Goal: Complete application form

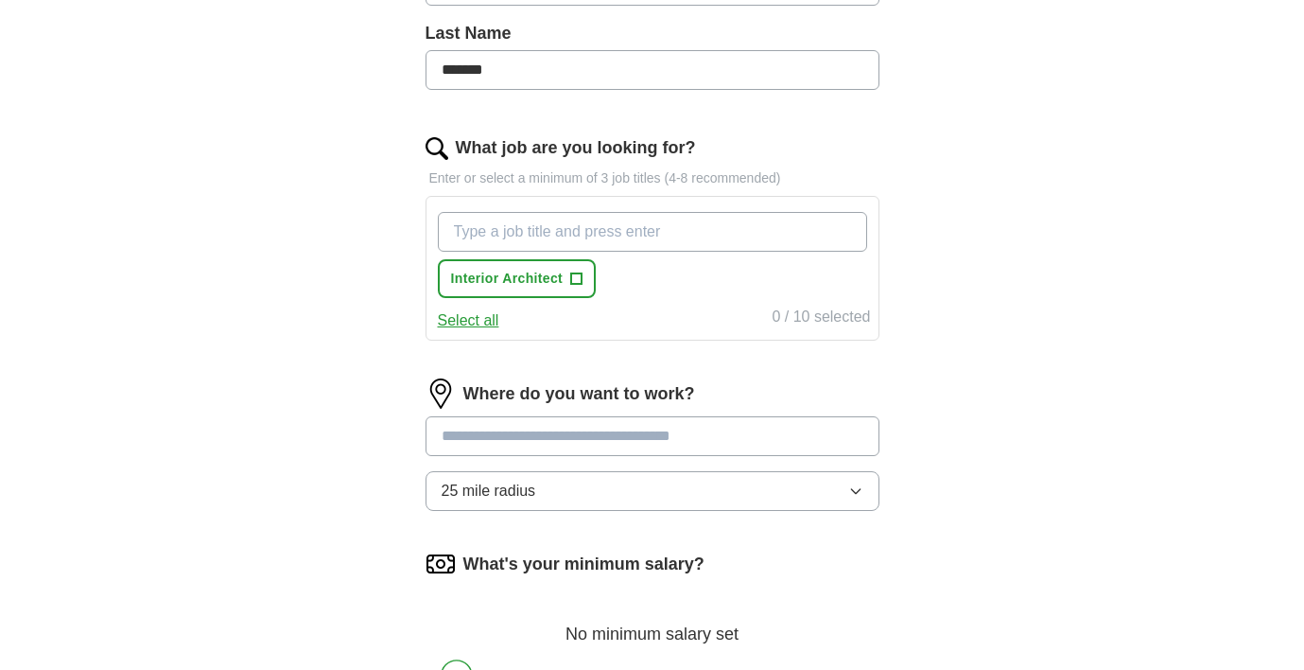
scroll to position [578, 0]
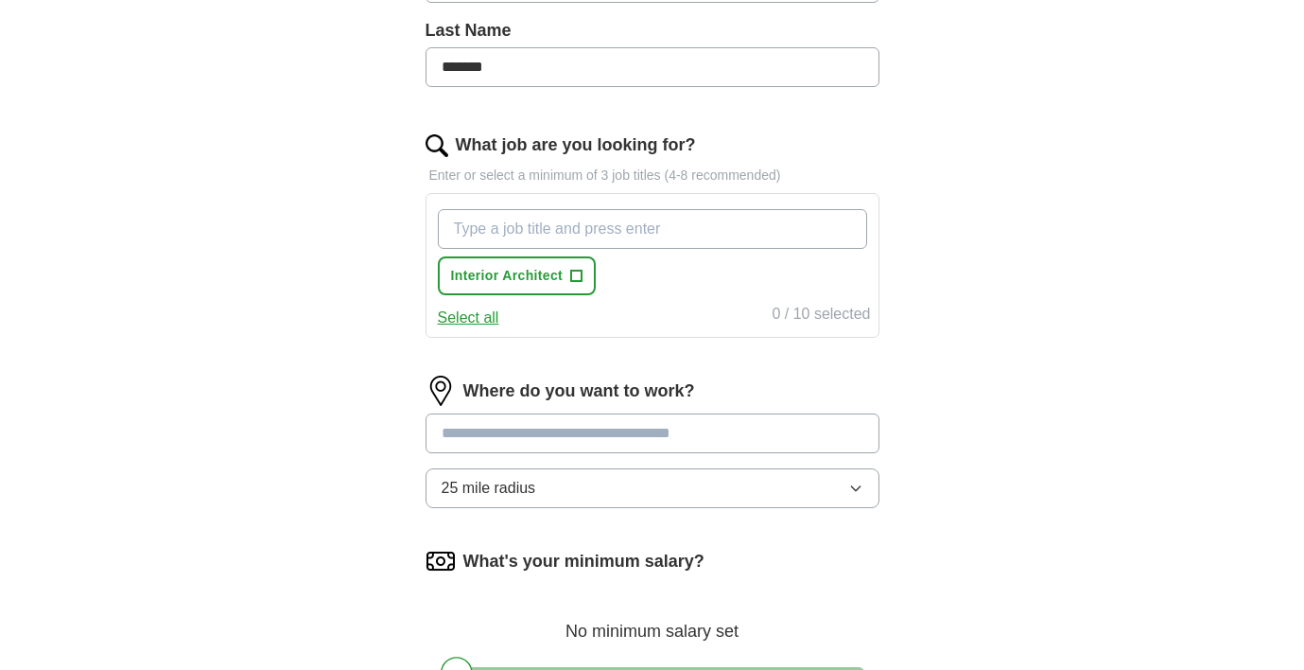
click at [570, 228] on input "What job are you looking for?" at bounding box center [652, 229] width 429 height 40
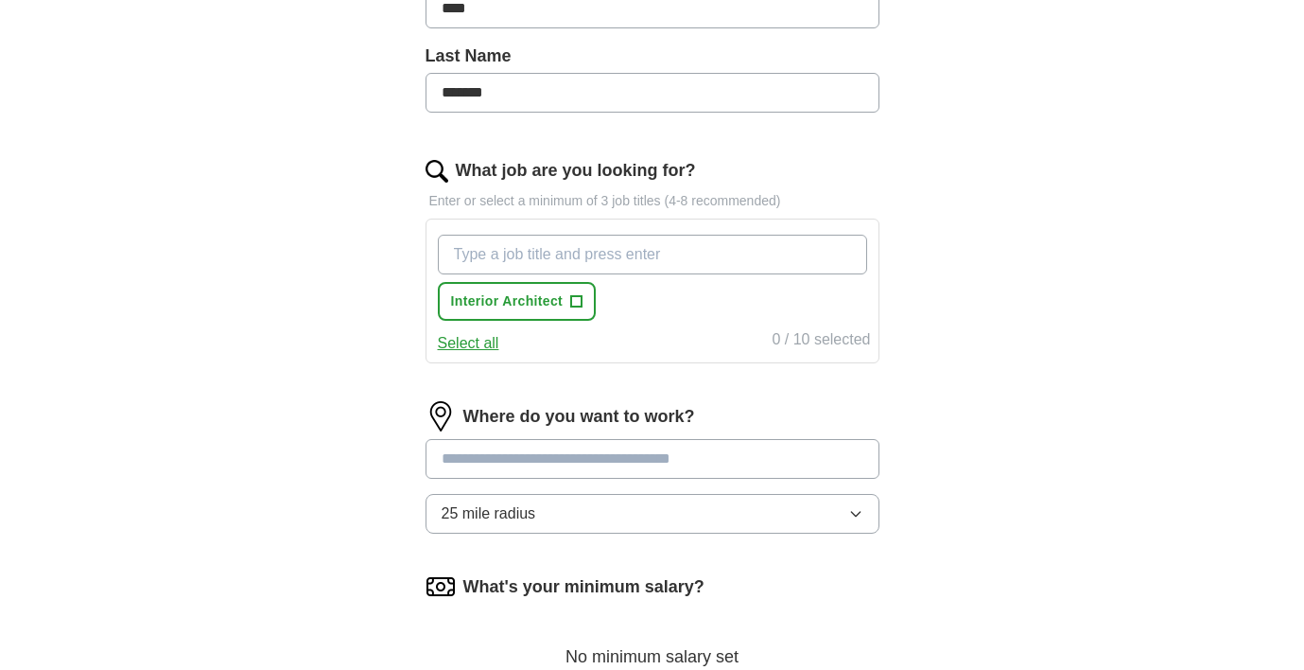
scroll to position [555, 0]
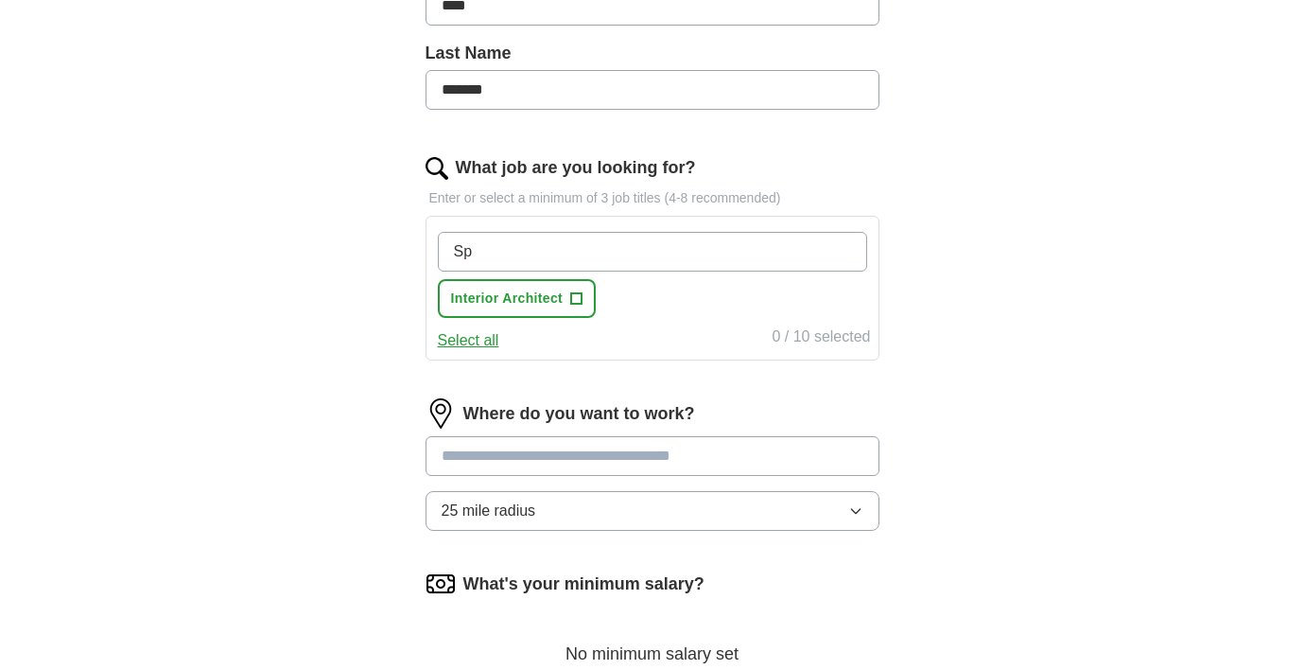
type input "S"
type input "3D Designer"
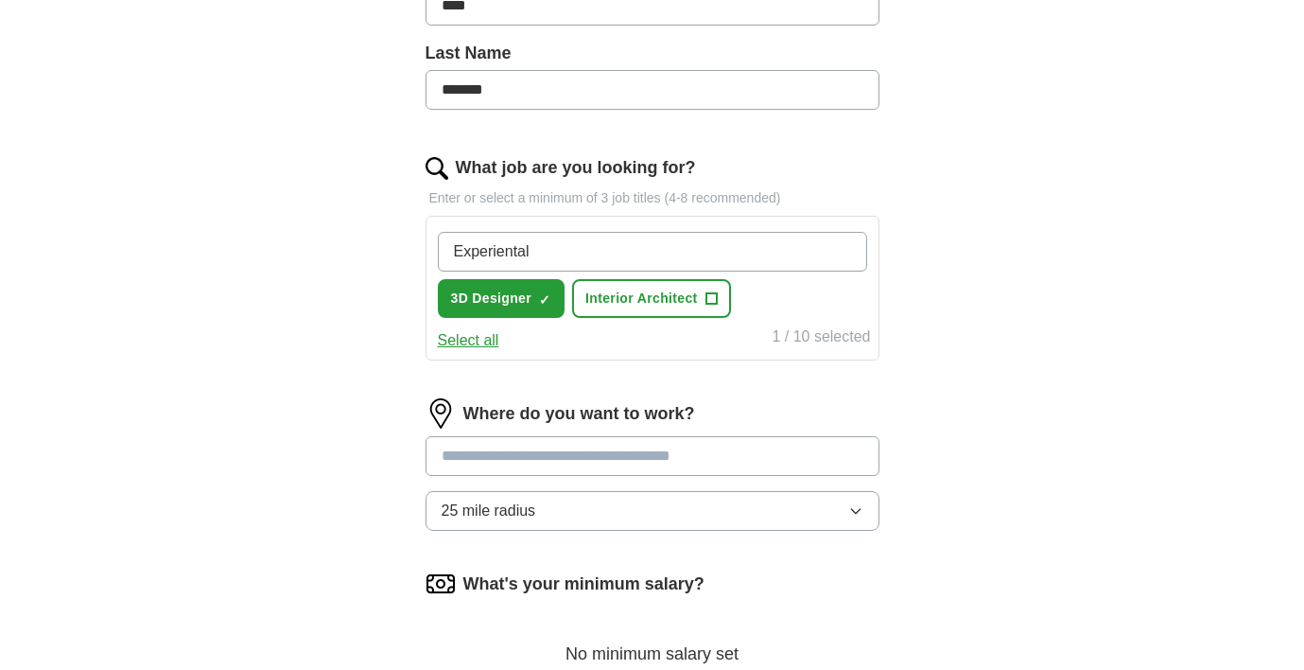
click at [525, 252] on input "Experiental" at bounding box center [652, 252] width 429 height 40
click at [518, 252] on input "Experiental" at bounding box center [652, 252] width 429 height 40
click at [566, 237] on input "Experiential" at bounding box center [652, 252] width 429 height 40
click at [561, 254] on input "Experiential" at bounding box center [652, 252] width 429 height 40
type input "Experiential Designer"
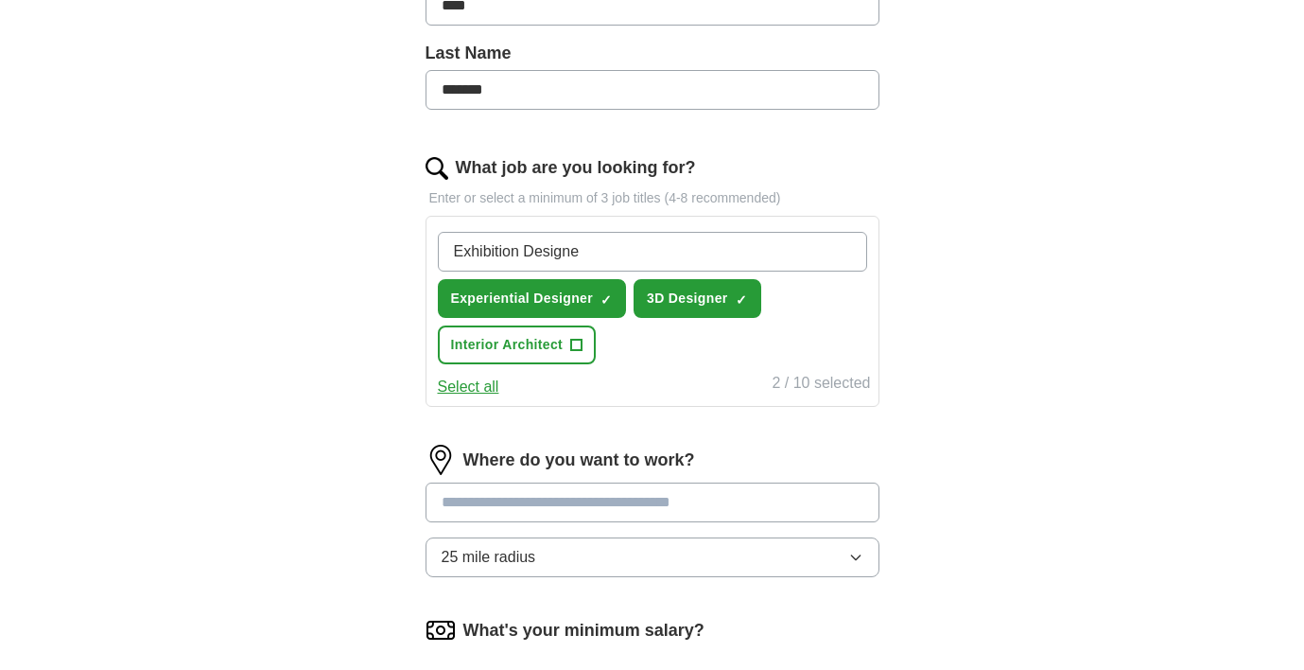
type input "Exhibition Designer"
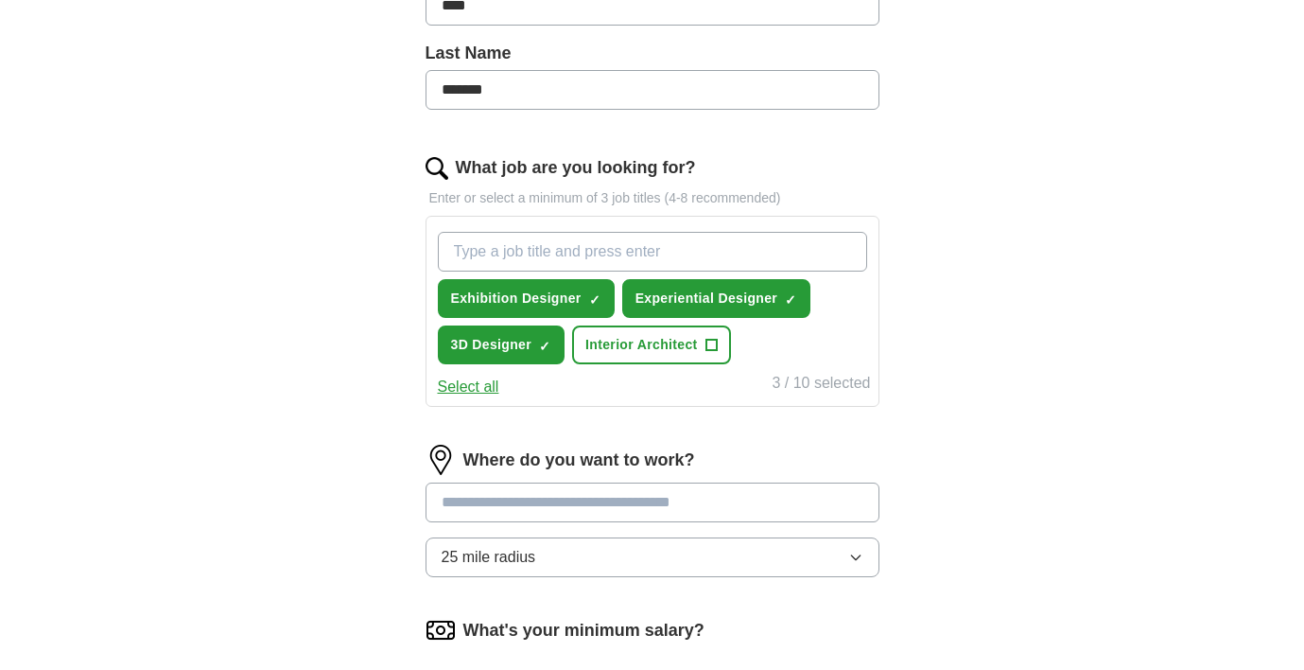
click at [594, 480] on div "Where do you want to work? 25 mile radius" at bounding box center [653, 518] width 454 height 148
click at [590, 498] on input at bounding box center [653, 502] width 454 height 40
type input "******"
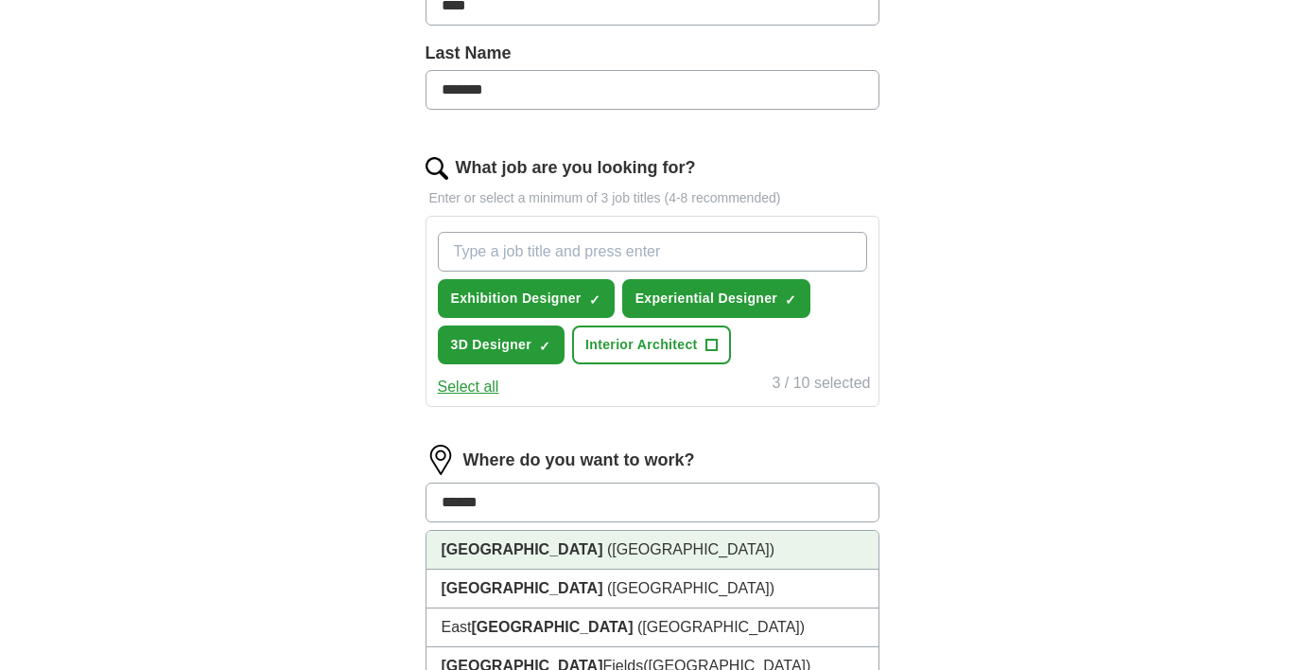
click at [529, 552] on li "[GEOGRAPHIC_DATA] ([GEOGRAPHIC_DATA])" at bounding box center [653, 550] width 452 height 39
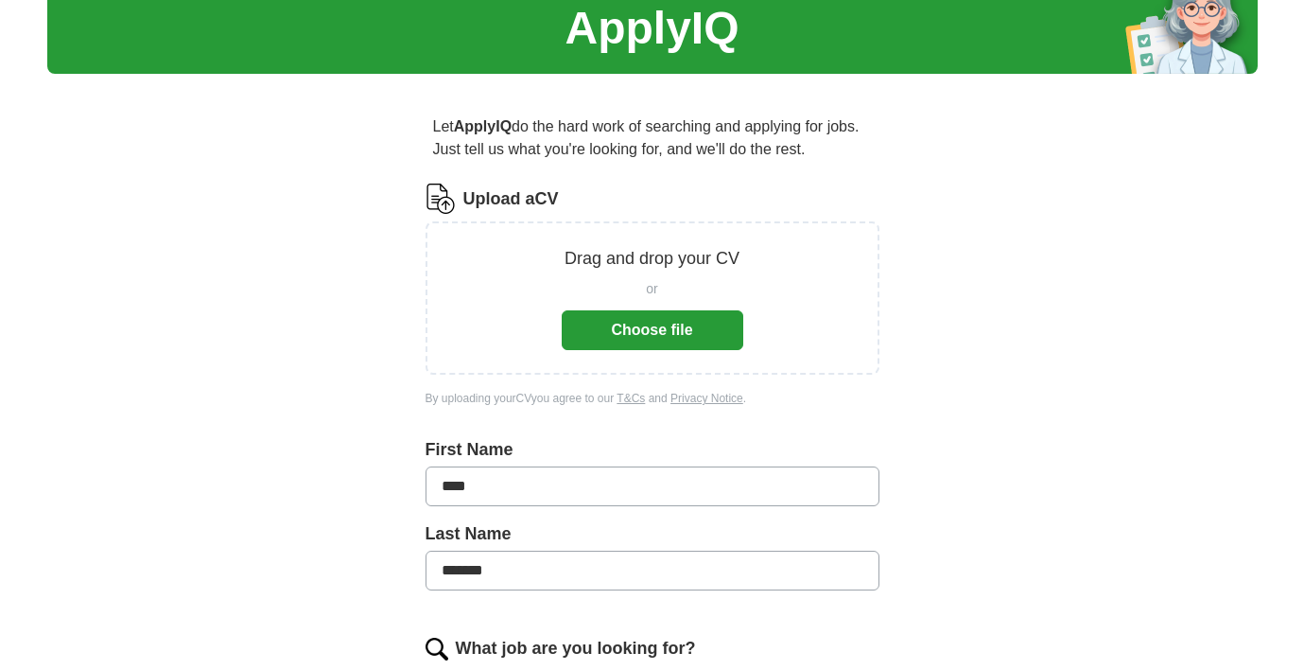
scroll to position [82, 0]
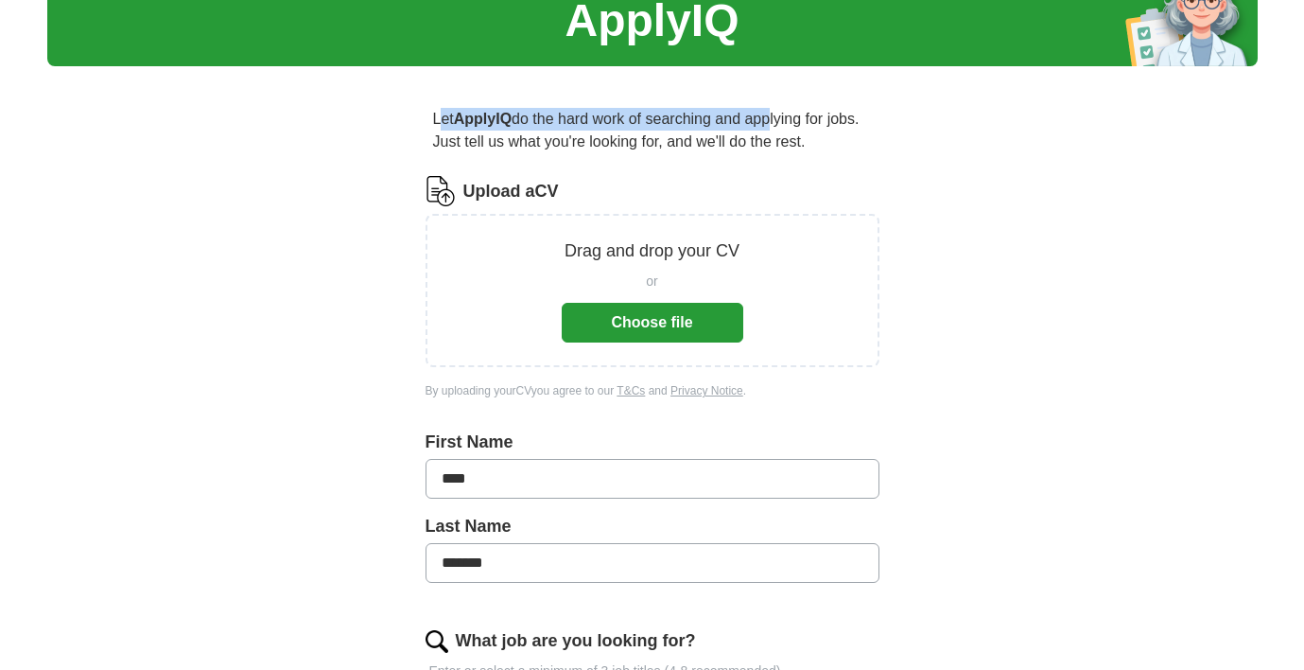
drag, startPoint x: 438, startPoint y: 120, endPoint x: 767, endPoint y: 121, distance: 329.1
click at [768, 121] on p "Let ApplyIQ do the hard work of searching and applying for jobs. Just tell us w…" at bounding box center [653, 130] width 454 height 61
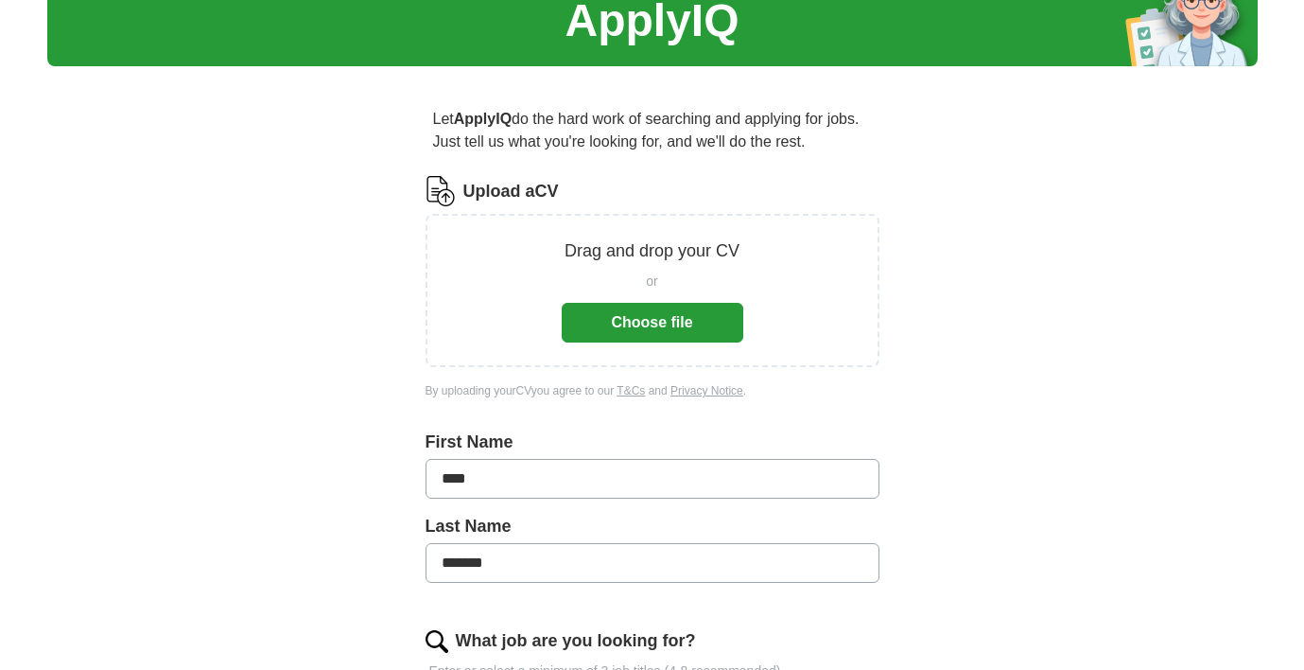
click at [857, 122] on p "Let ApplyIQ do the hard work of searching and applying for jobs. Just tell us w…" at bounding box center [653, 130] width 454 height 61
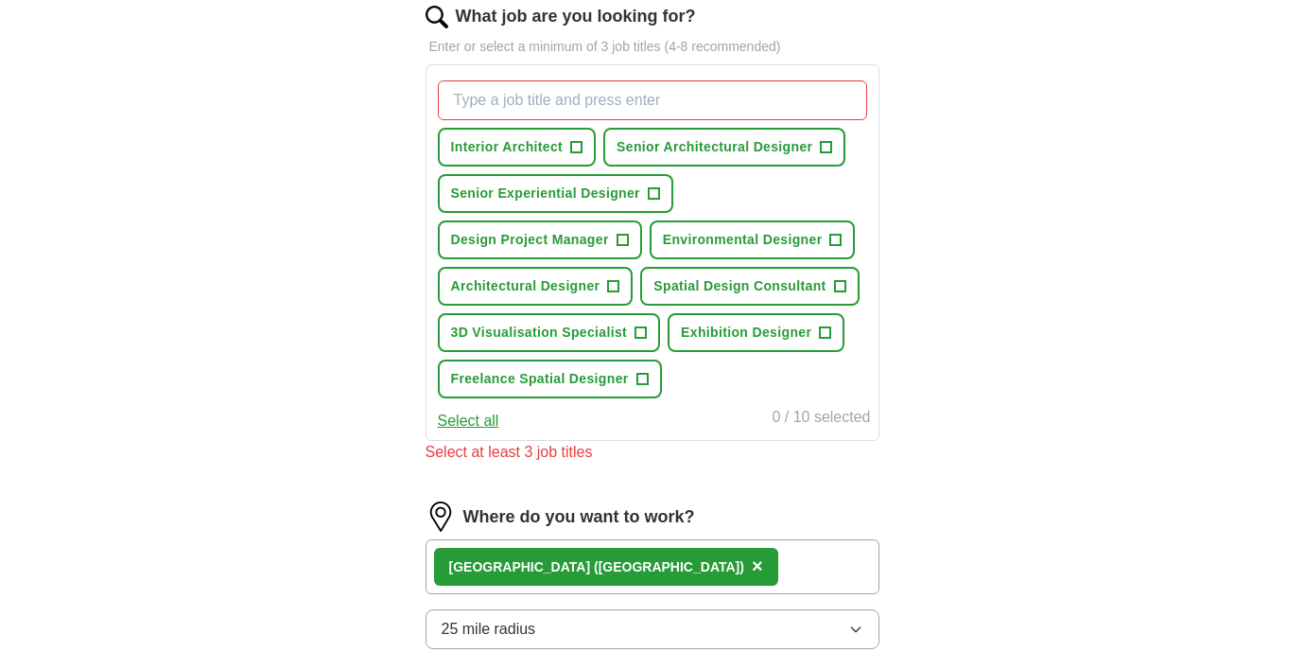
scroll to position [635, 0]
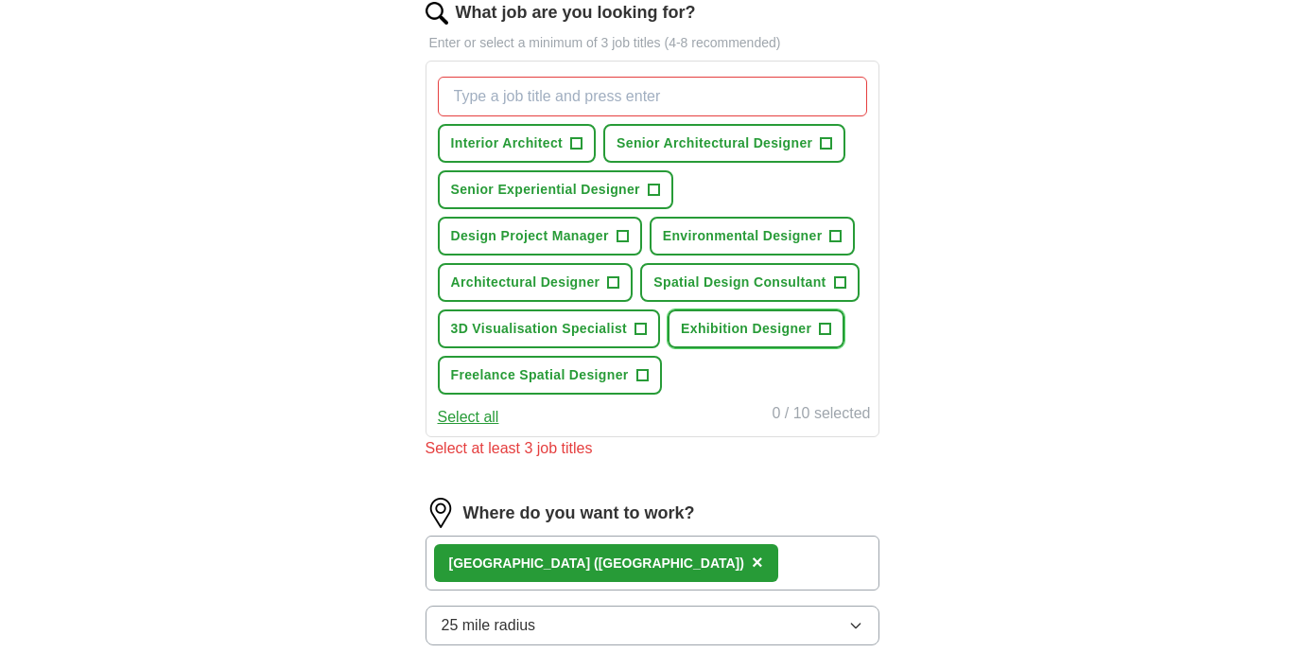
click at [821, 327] on span "+" at bounding box center [825, 329] width 11 height 15
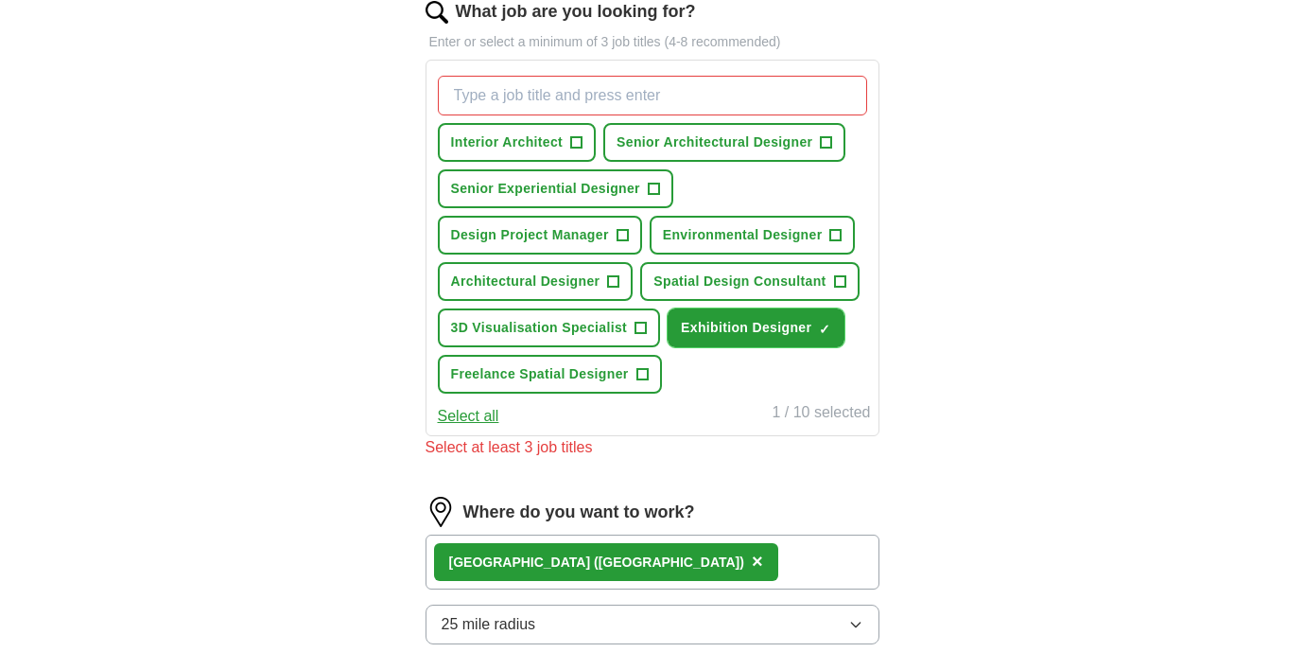
scroll to position [627, 0]
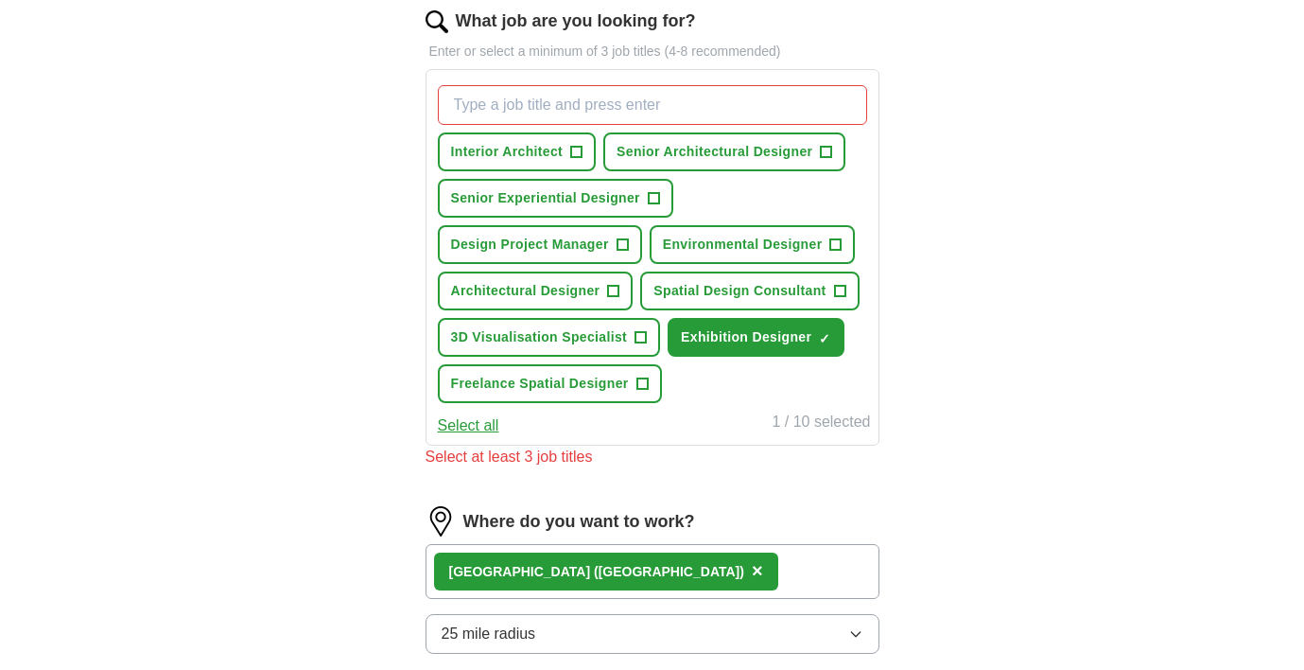
click at [585, 106] on input "What job are you looking for?" at bounding box center [652, 105] width 429 height 40
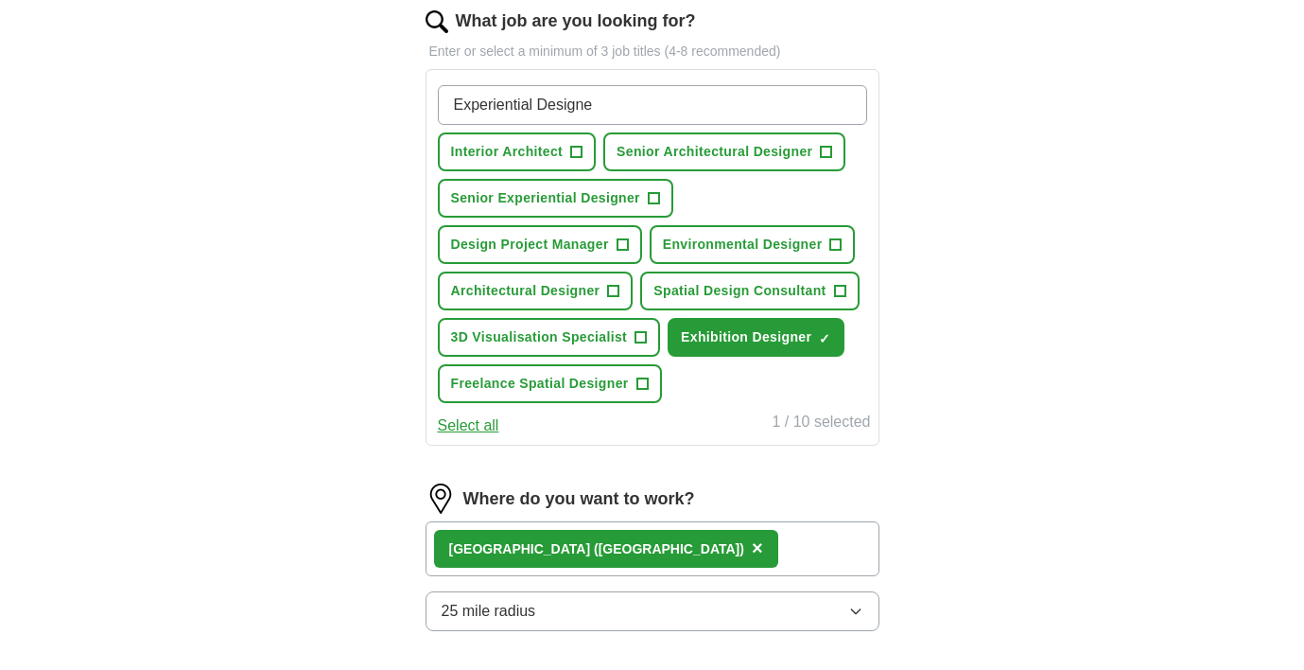
type input "Experiential Designer"
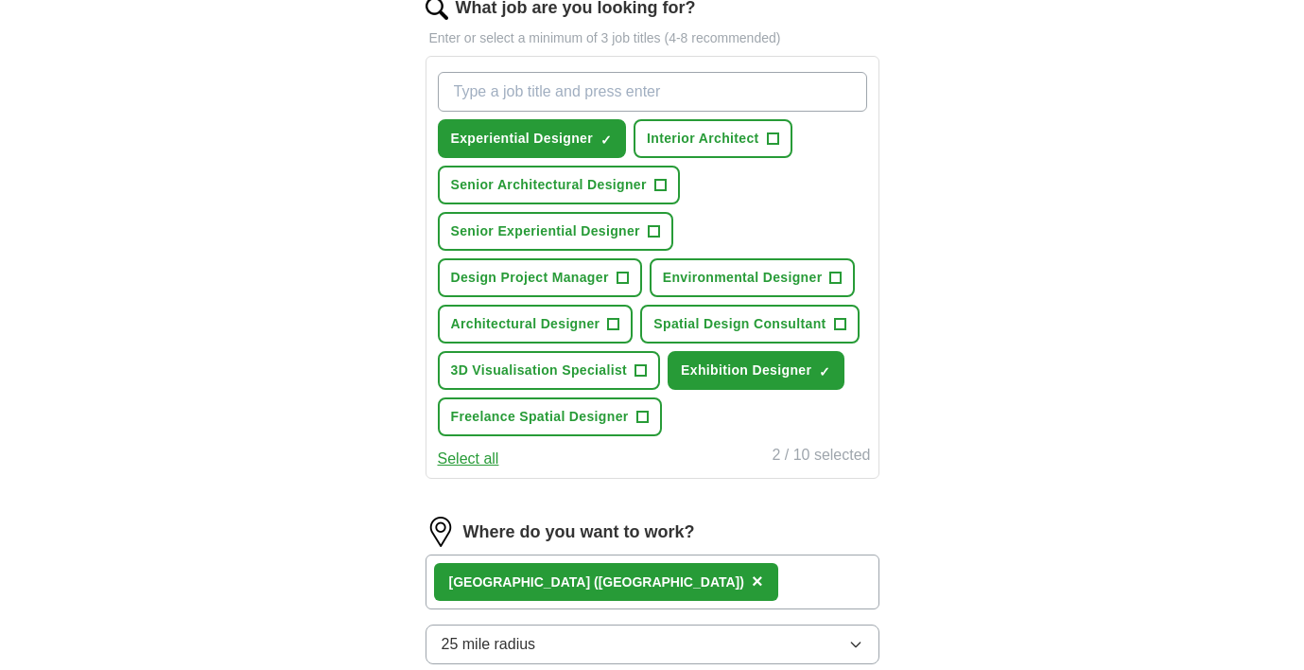
scroll to position [633, 0]
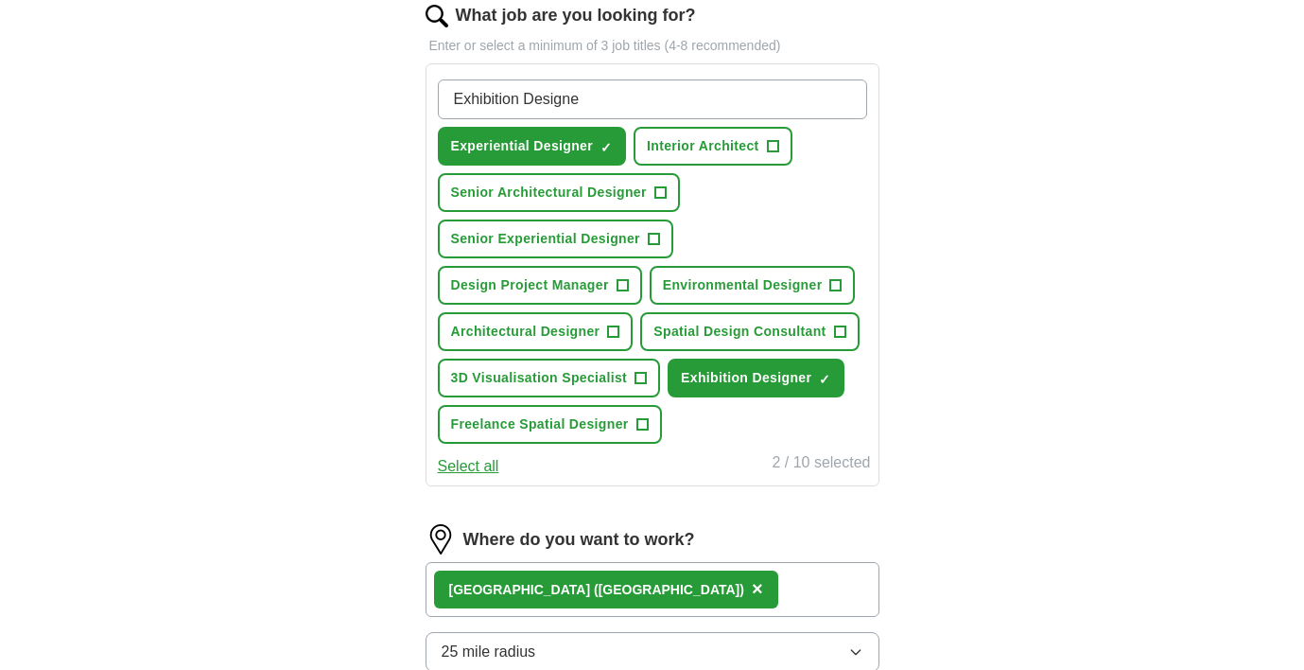
type input "Exhibition Designer"
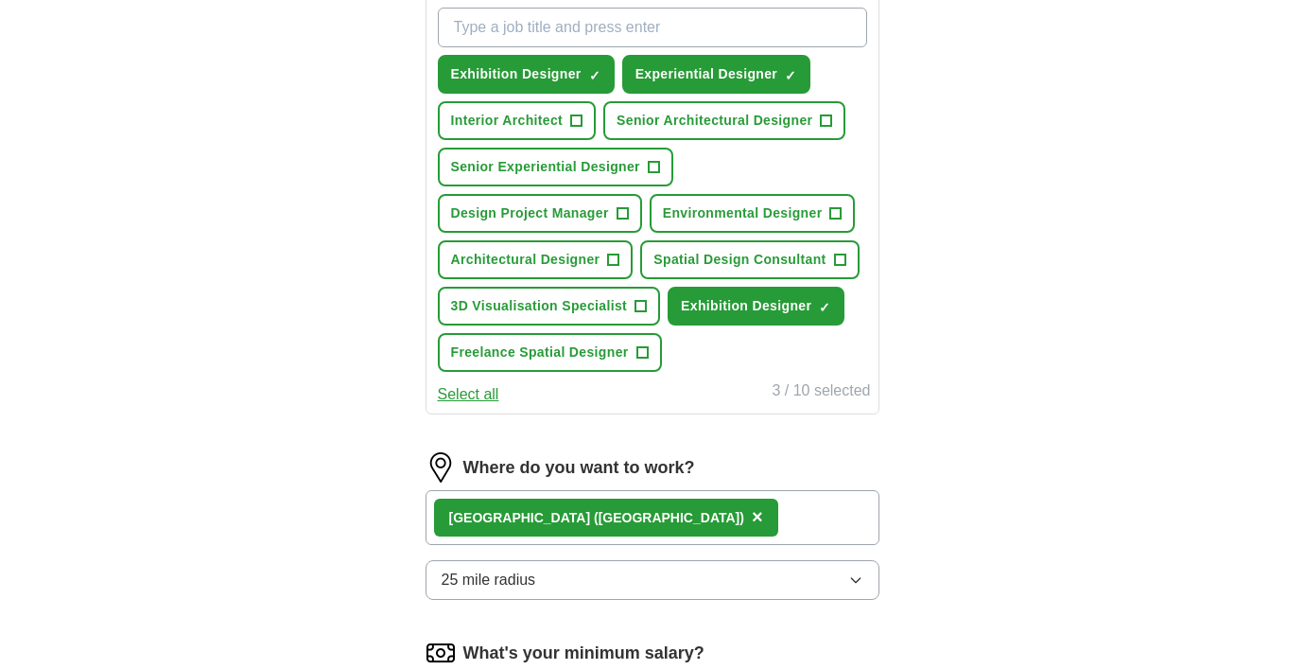
scroll to position [703, 0]
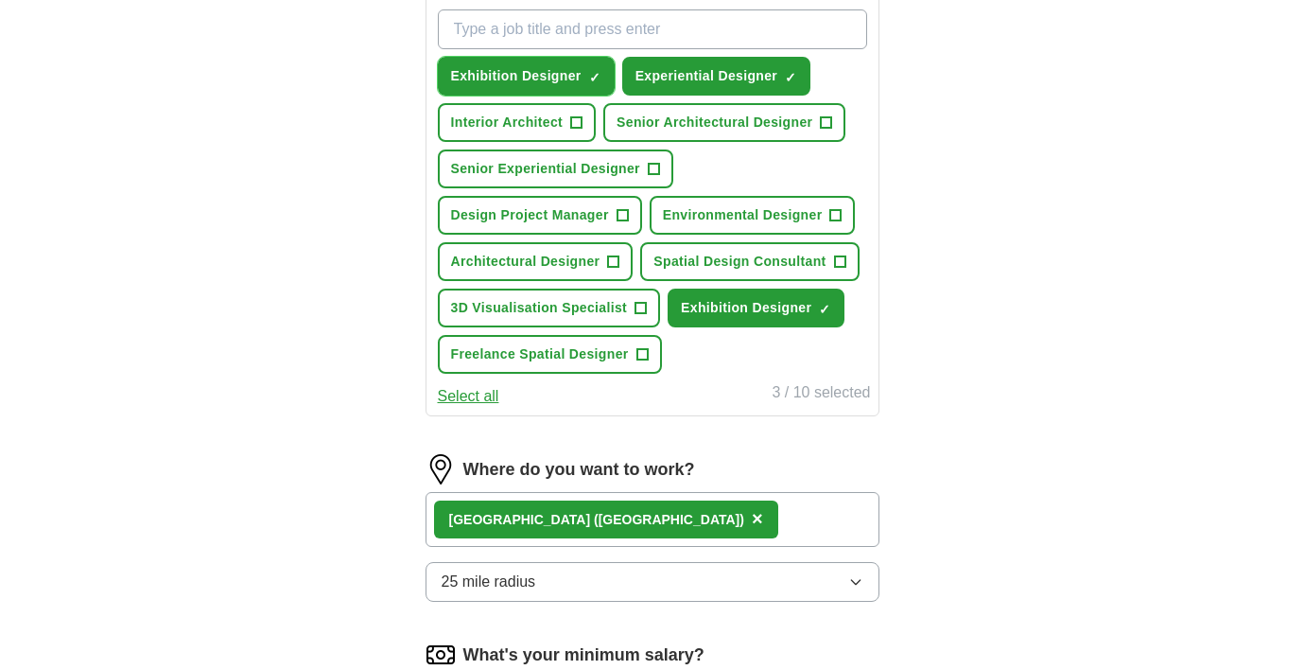
click at [0, 0] on span "×" at bounding box center [0, 0] width 0 height 0
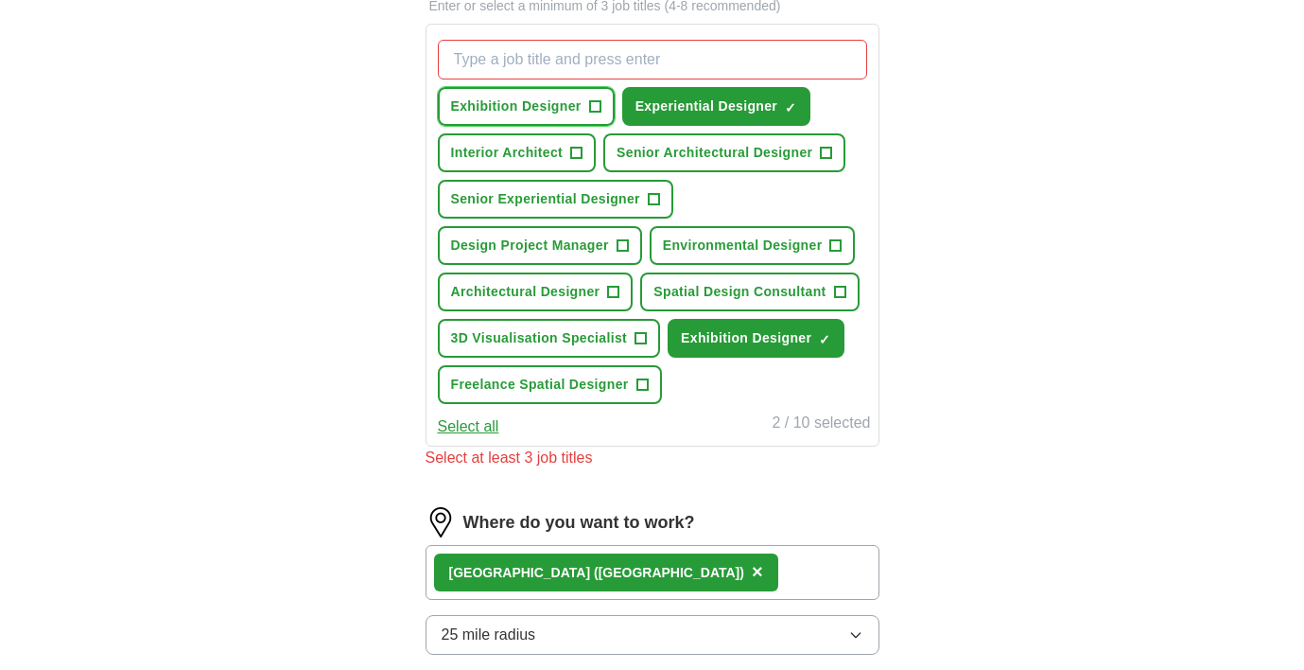
scroll to position [651, 0]
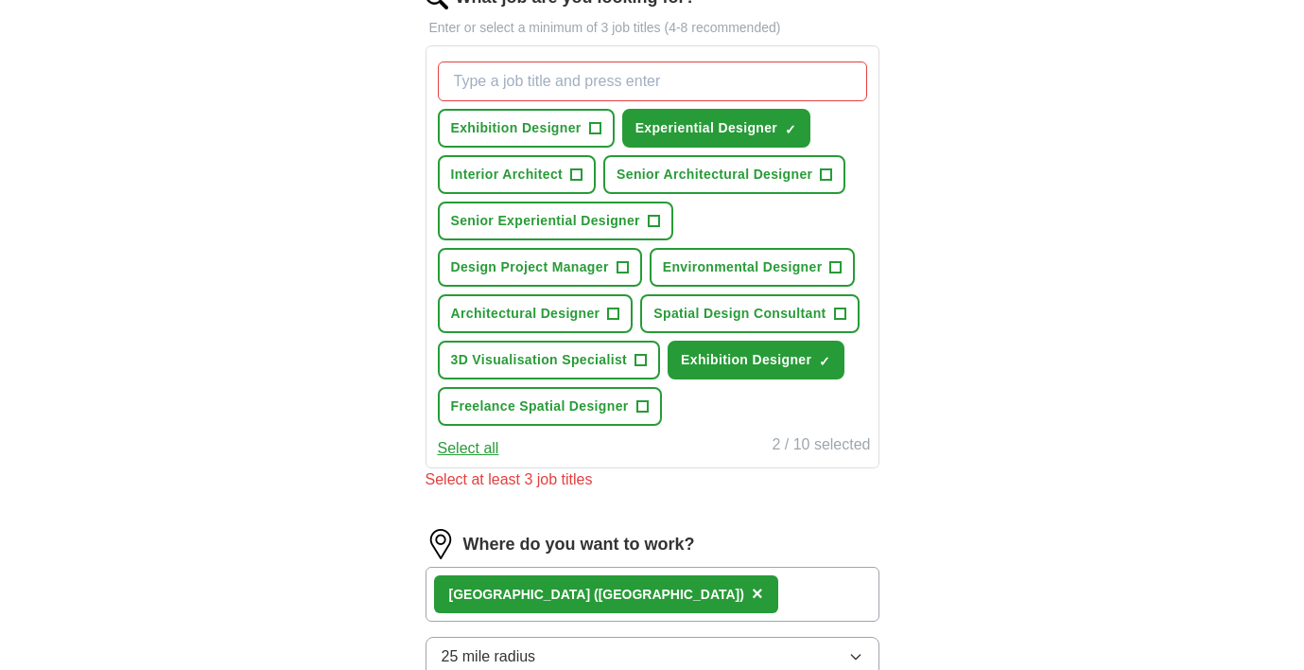
click at [539, 78] on input "What job are you looking for?" at bounding box center [652, 81] width 429 height 40
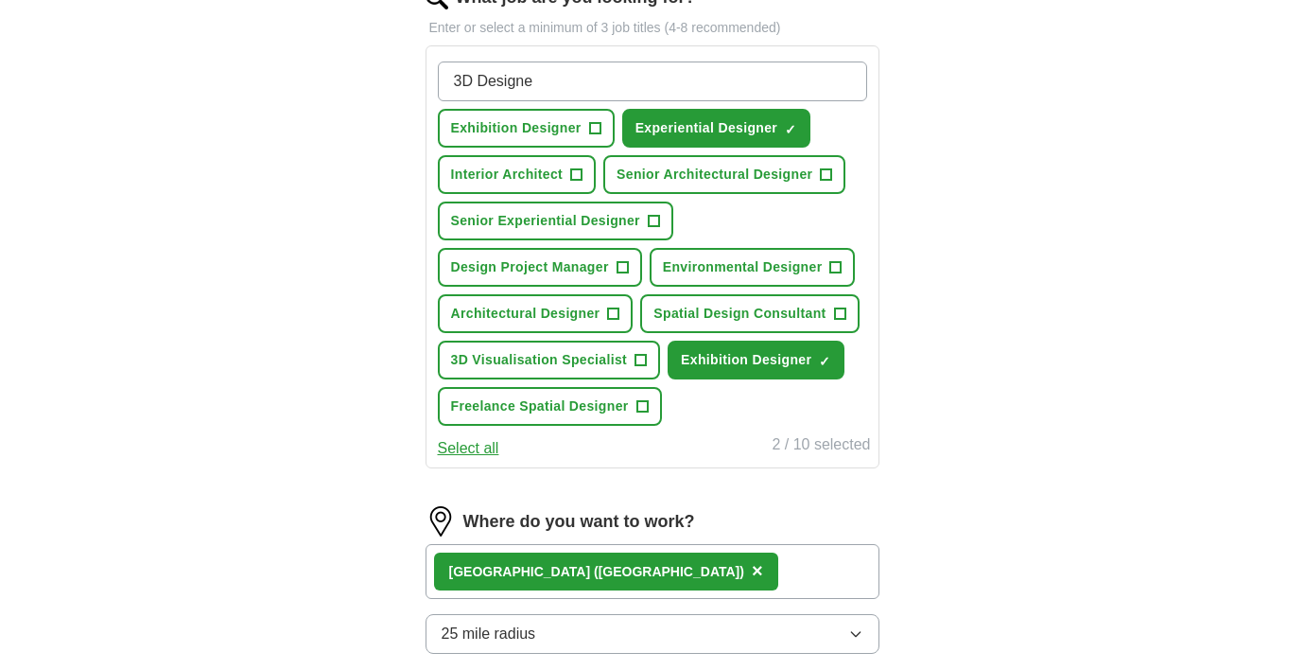
type input "3D Designer"
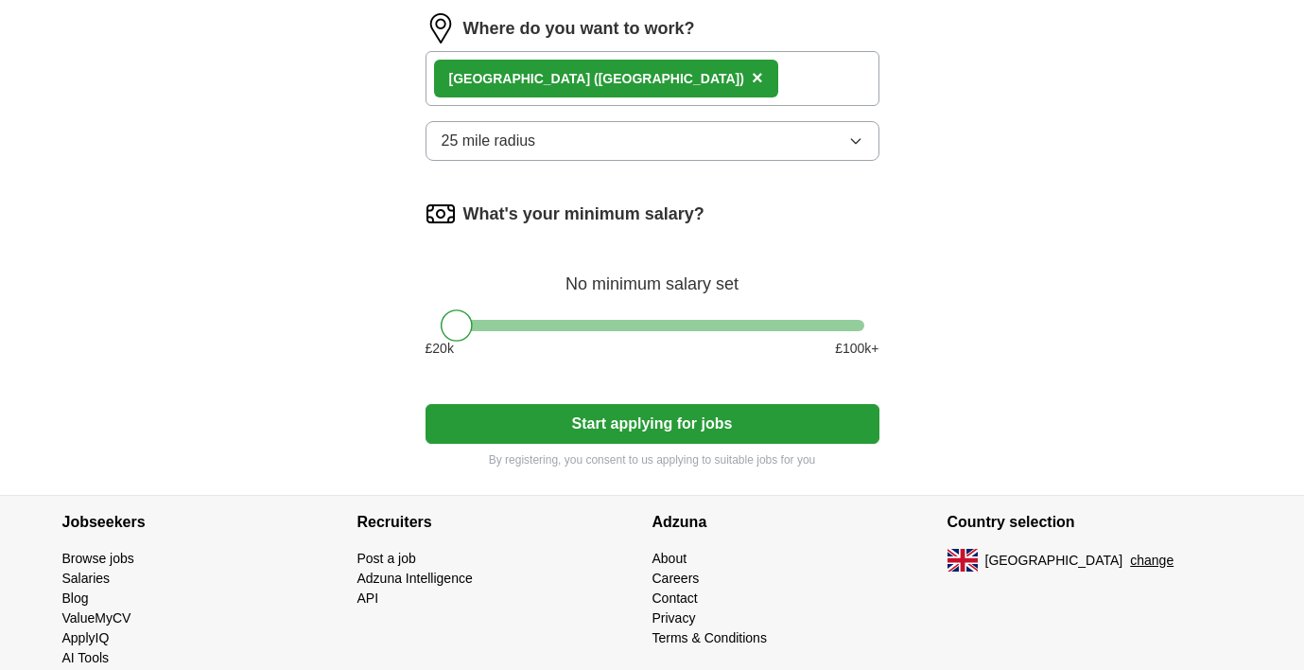
scroll to position [1220, 0]
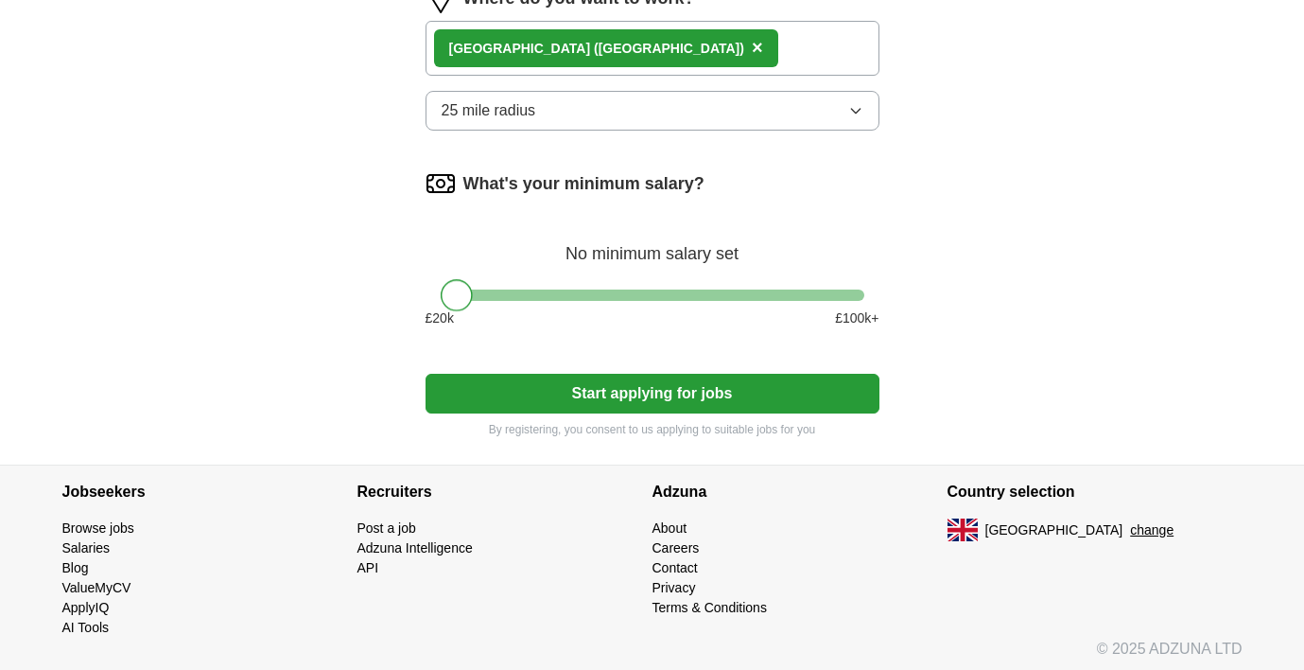
drag, startPoint x: 456, startPoint y: 296, endPoint x: 443, endPoint y: 296, distance: 13.2
click at [443, 296] on div at bounding box center [457, 295] width 32 height 32
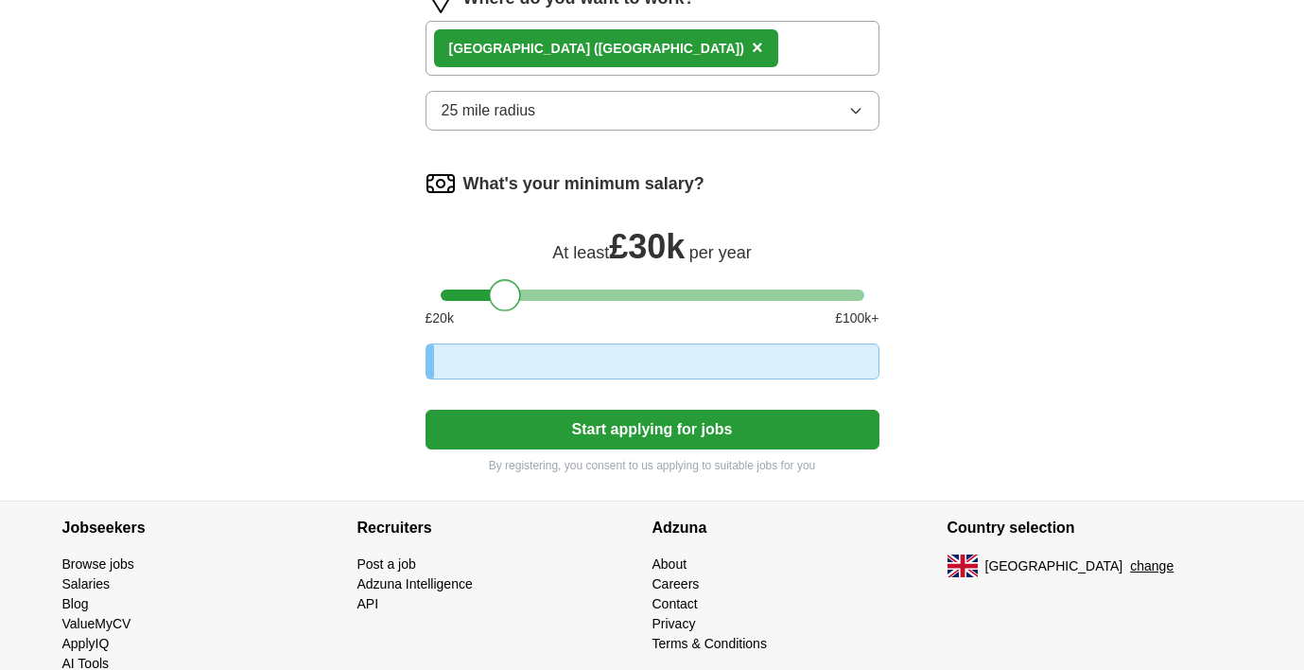
click at [505, 295] on div at bounding box center [653, 294] width 424 height 11
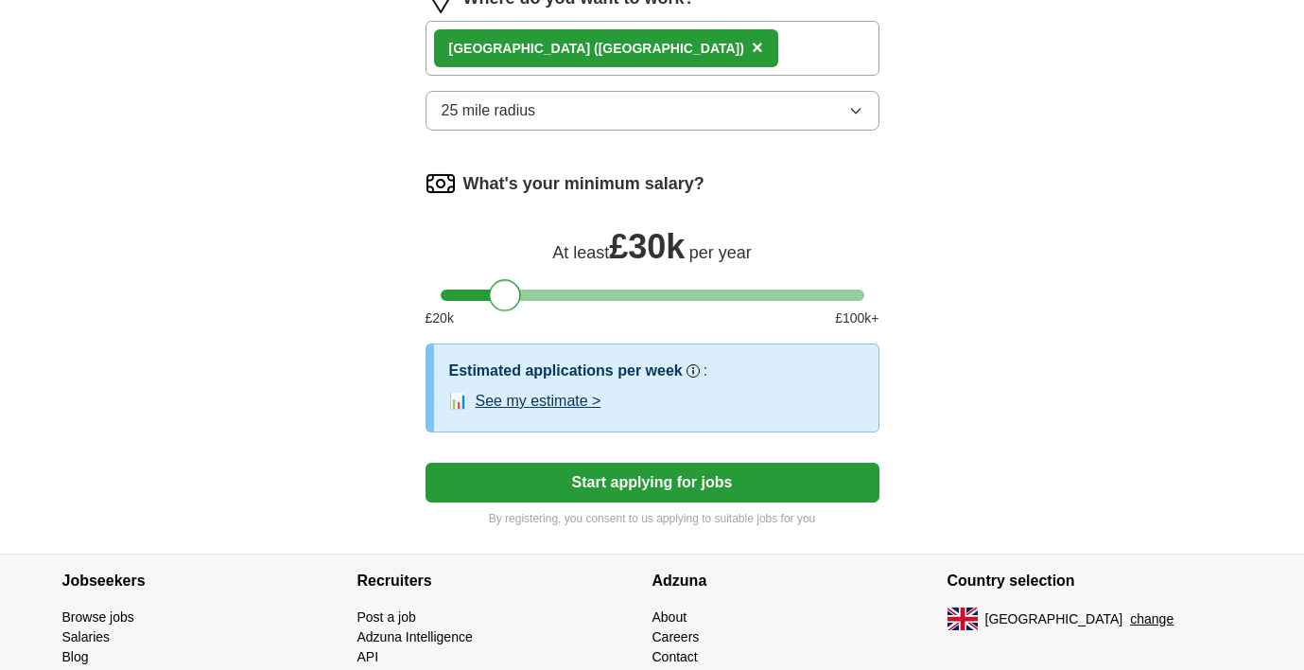
click at [505, 297] on div at bounding box center [505, 295] width 32 height 32
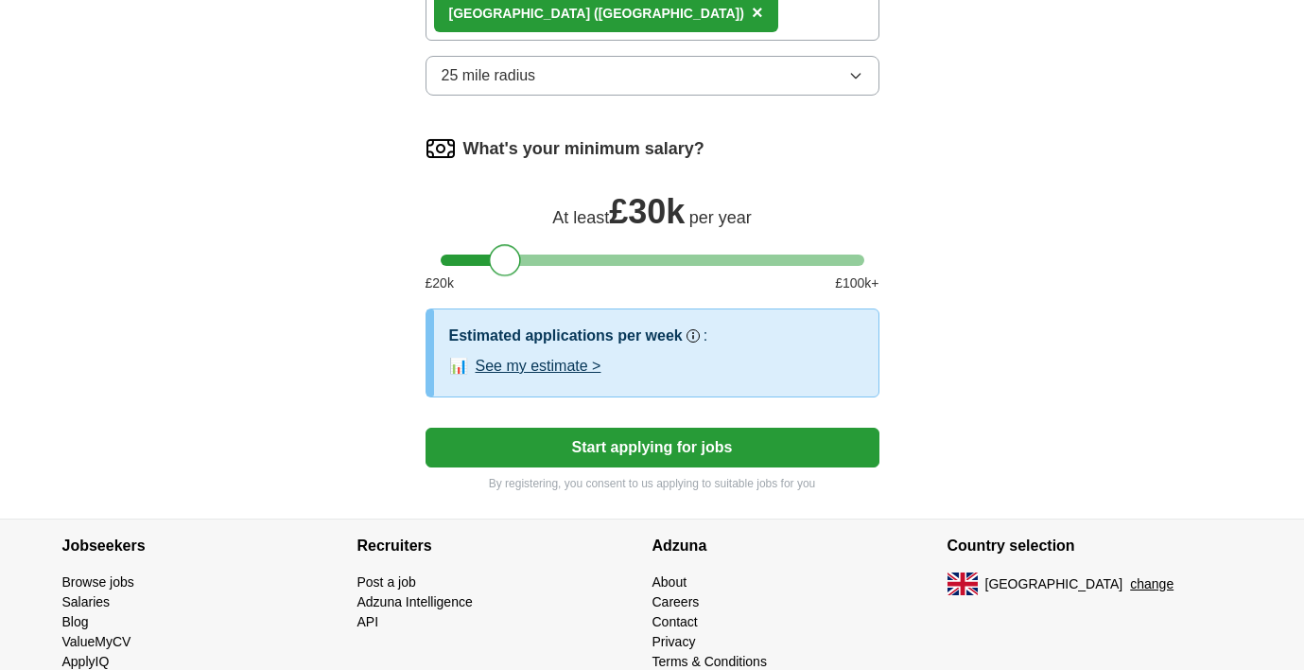
scroll to position [1314, 0]
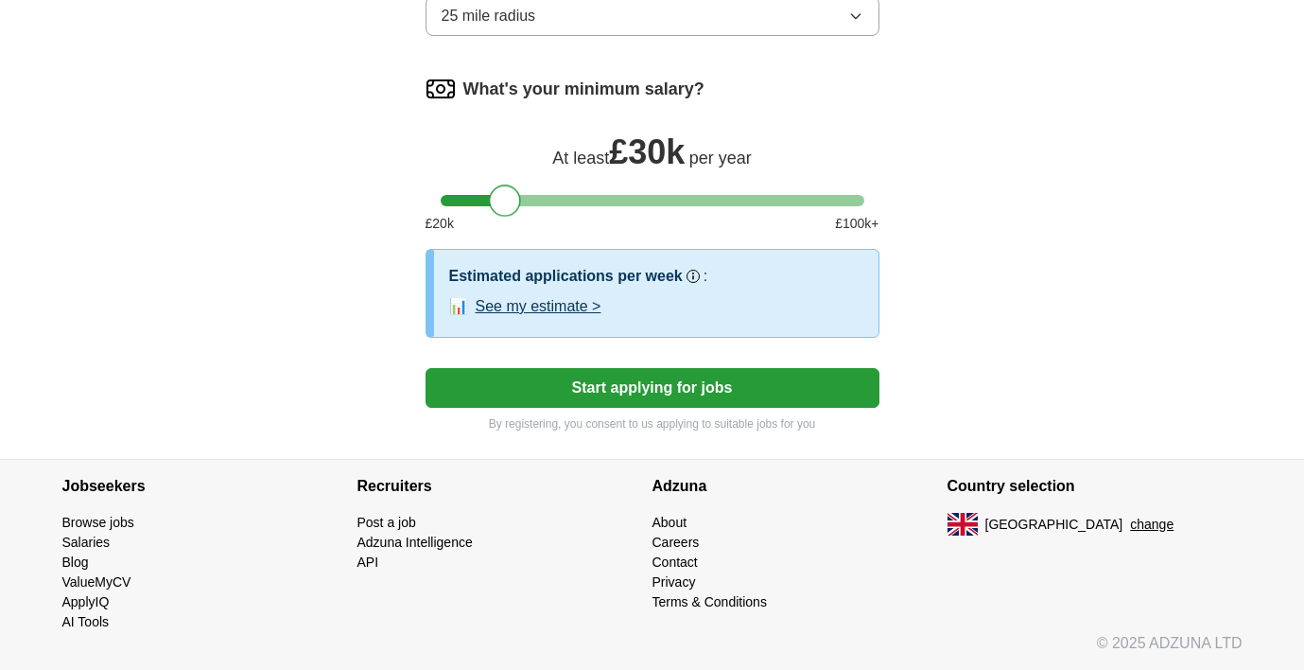
click at [507, 206] on div at bounding box center [505, 200] width 32 height 32
click at [655, 383] on button "Start applying for jobs" at bounding box center [653, 388] width 454 height 40
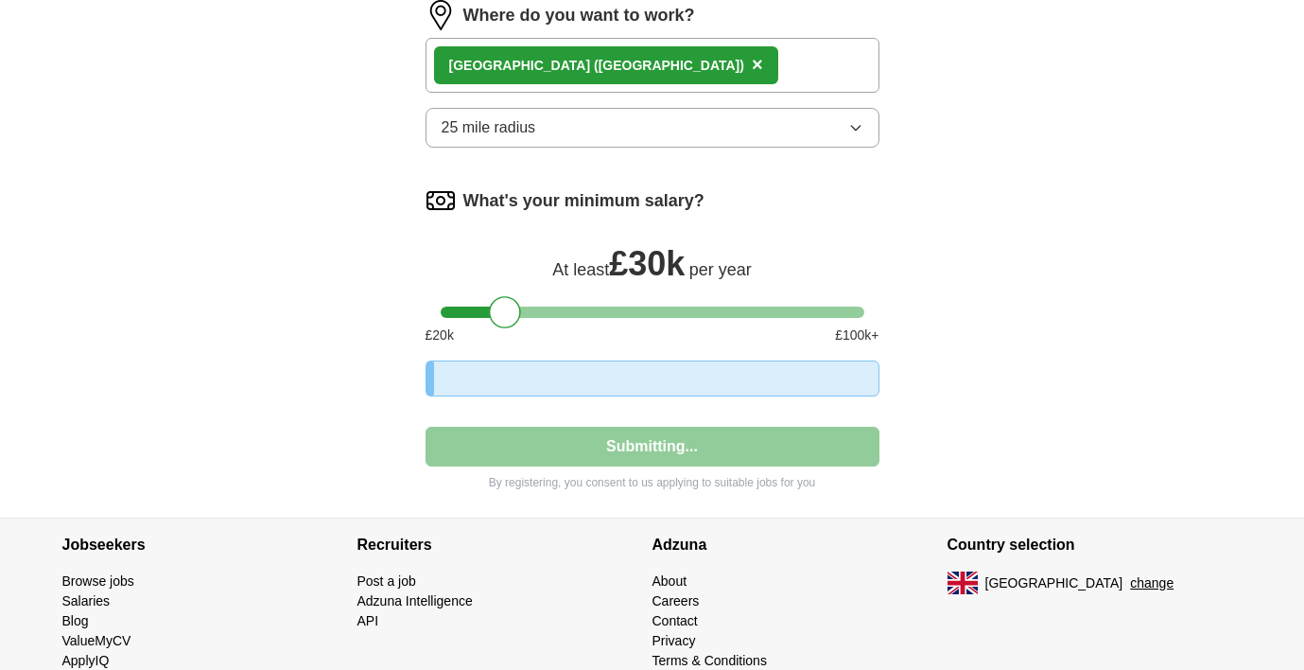
select select "**"
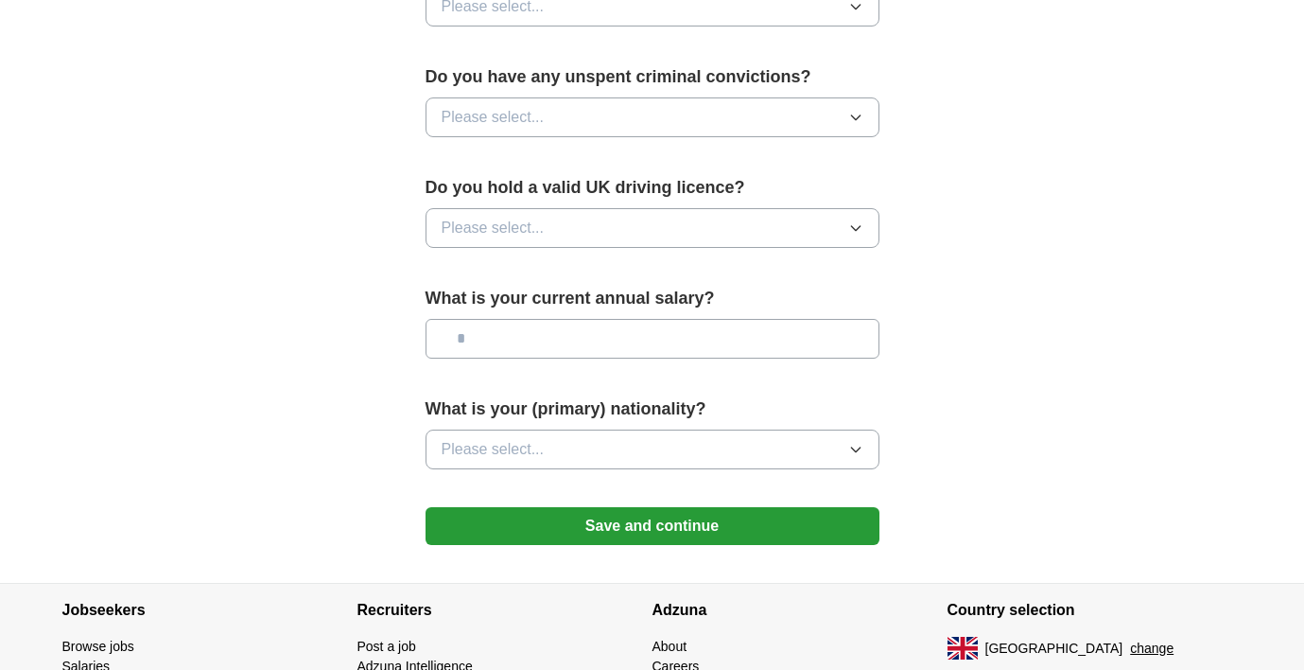
scroll to position [1171, 0]
click at [639, 342] on input "text" at bounding box center [653, 340] width 454 height 40
type input "***"
click at [641, 443] on button "Please select..." at bounding box center [653, 450] width 454 height 40
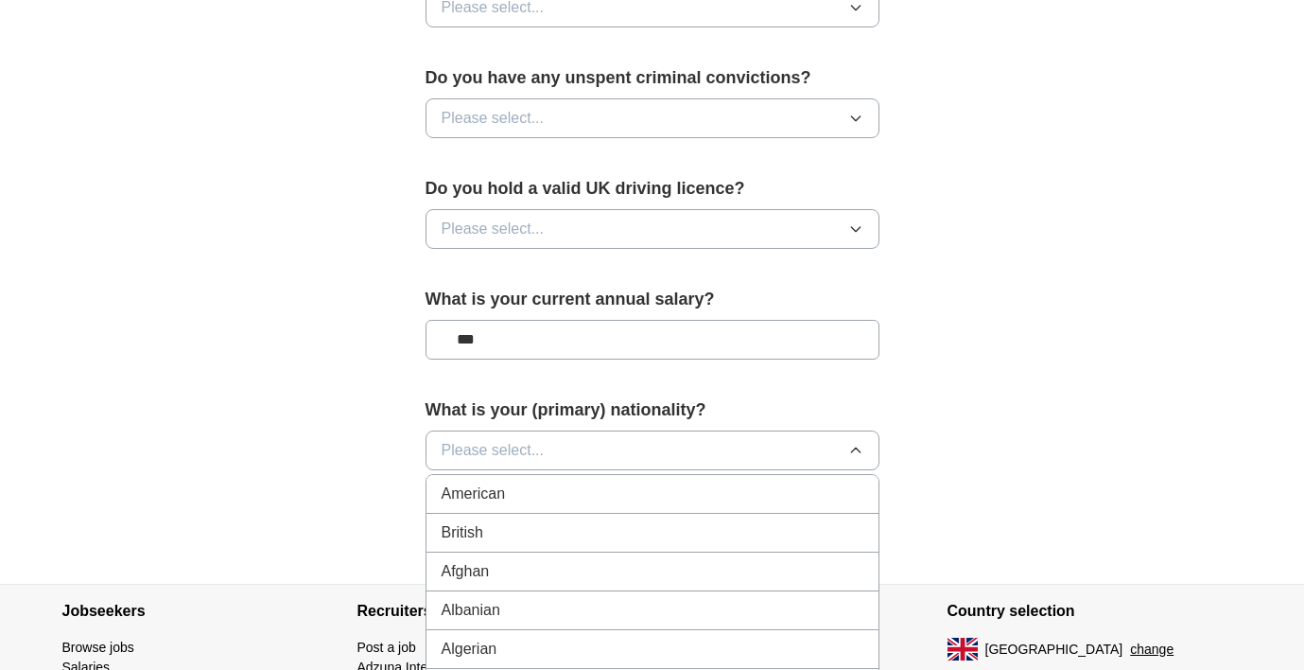
click at [755, 366] on div "What is your current annual salary? ***" at bounding box center [653, 331] width 454 height 88
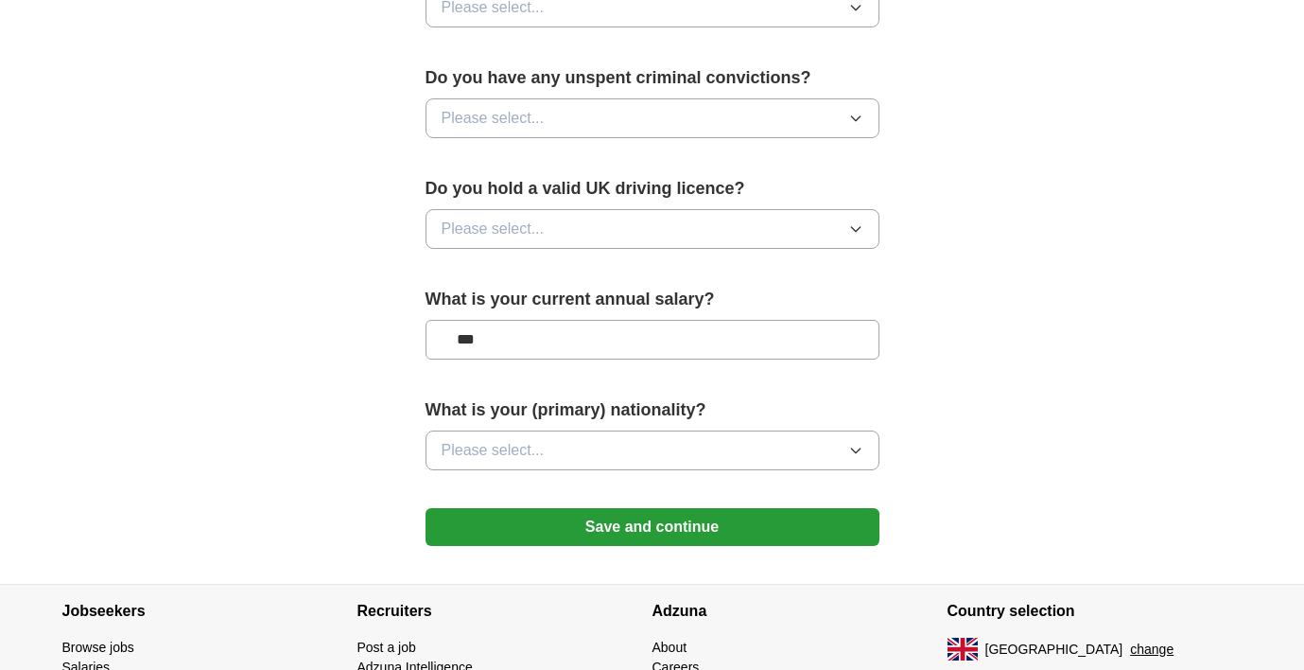
scroll to position [1291, 0]
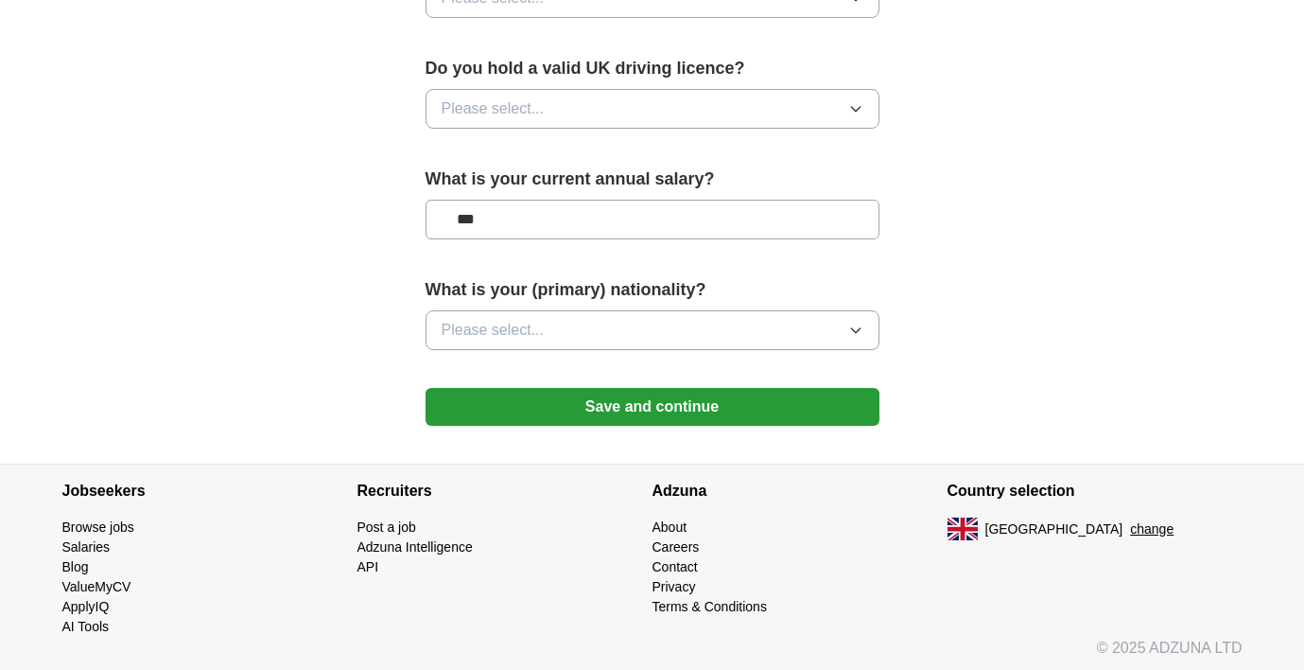
click at [703, 319] on button "Please select..." at bounding box center [653, 330] width 454 height 40
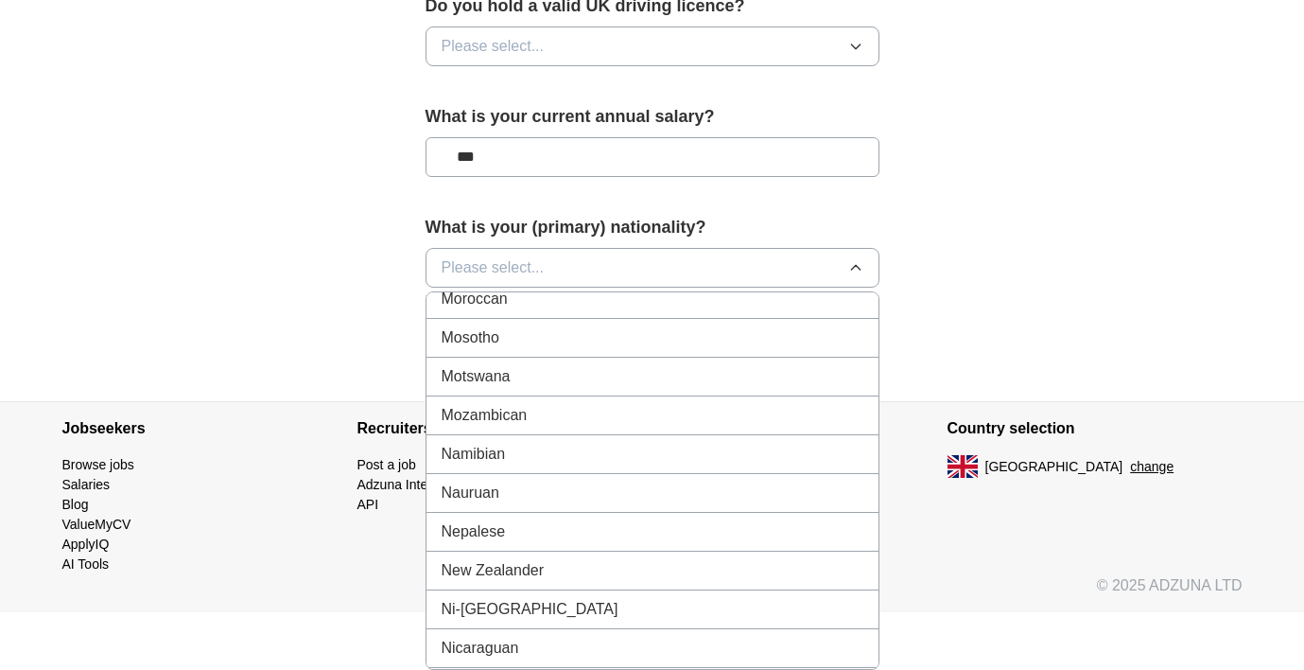
scroll to position [4655, 0]
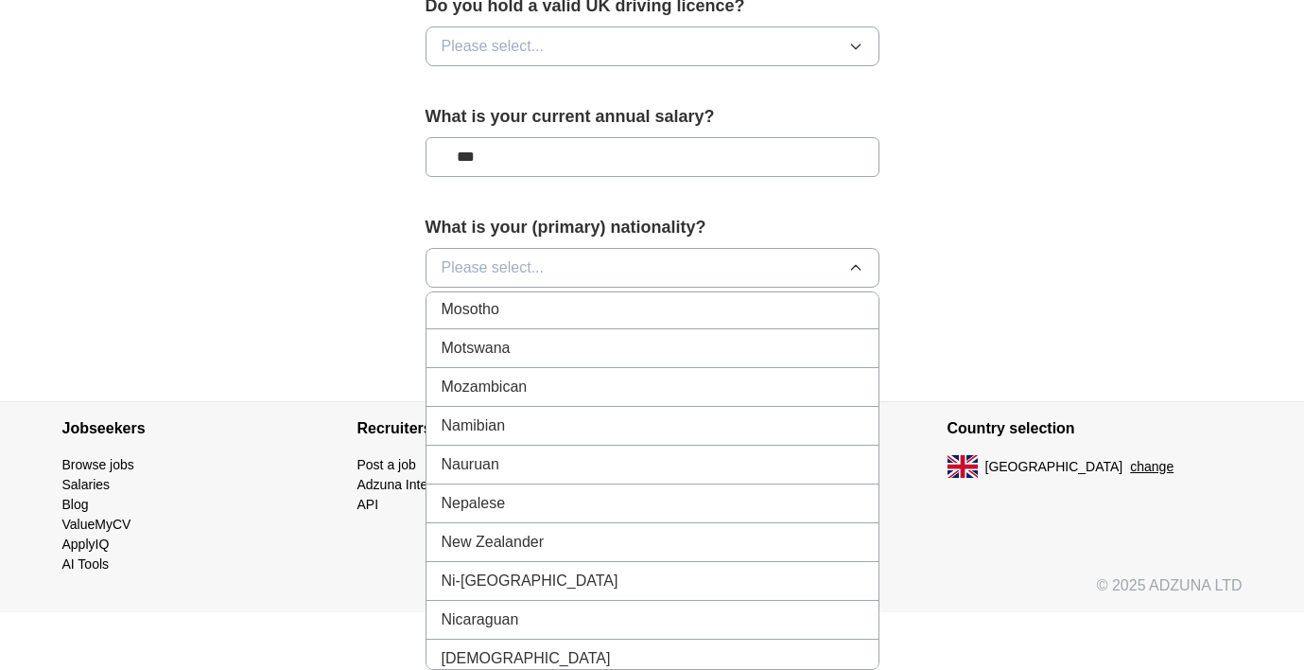
click at [519, 536] on span "New Zealander" at bounding box center [493, 542] width 103 height 23
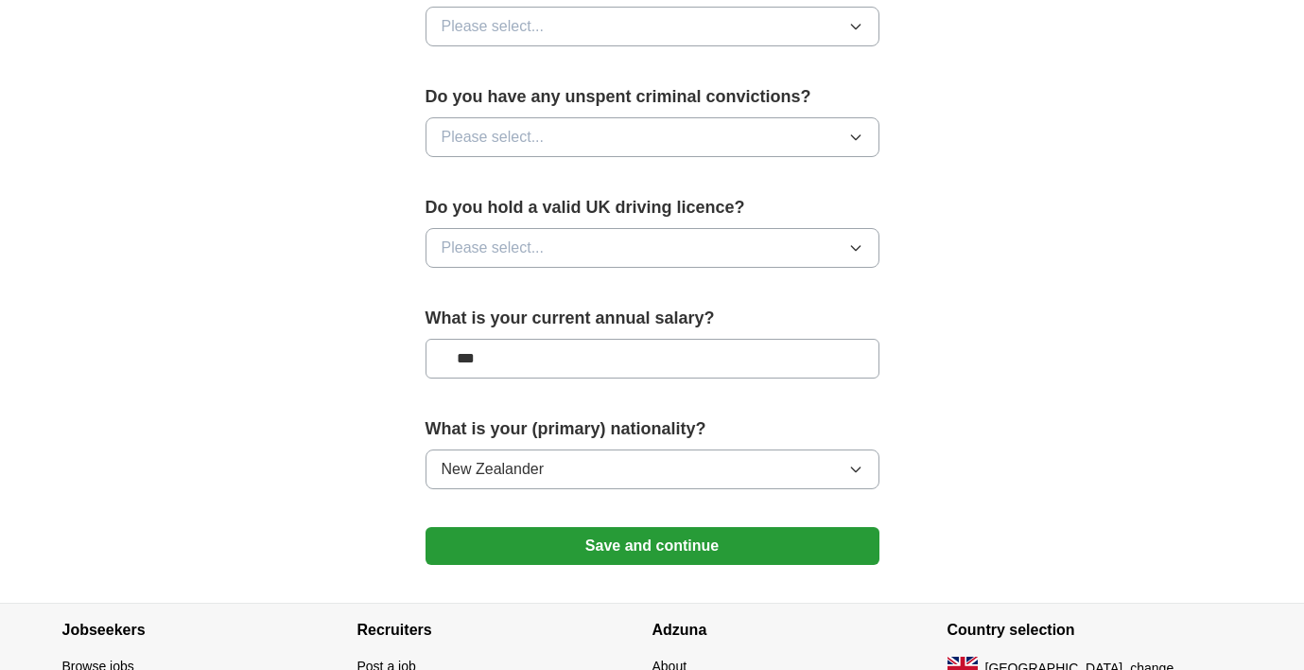
scroll to position [1127, 0]
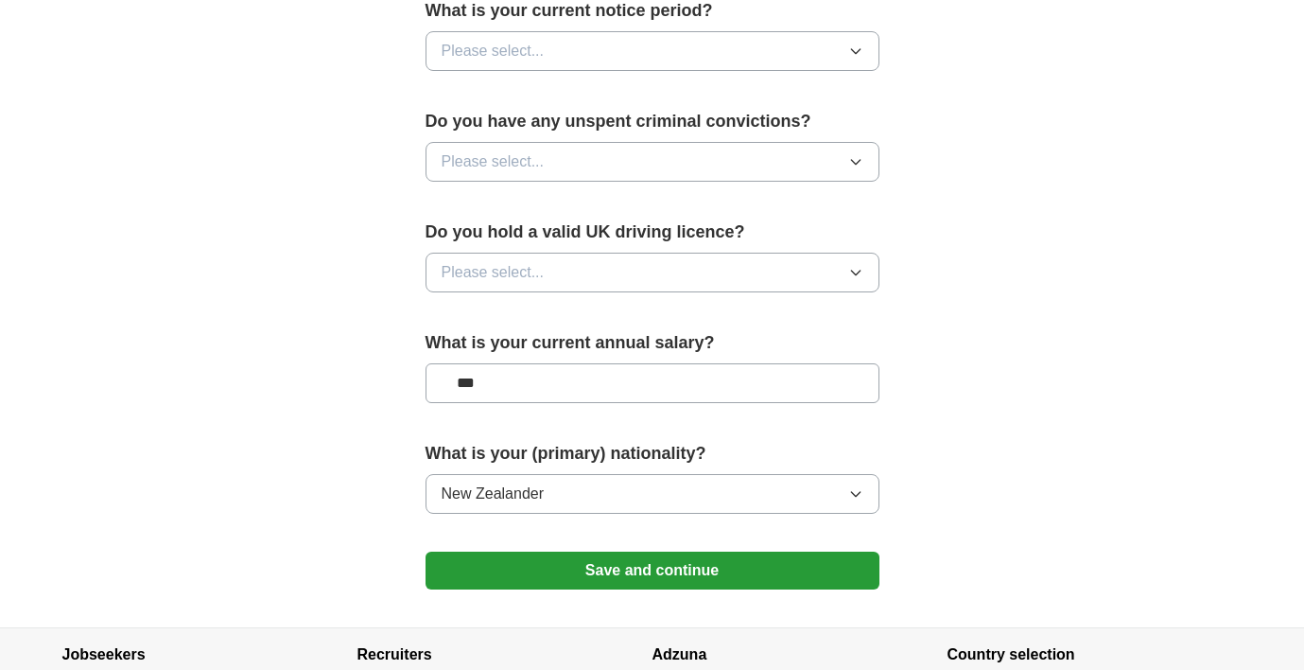
click at [587, 275] on button "Please select..." at bounding box center [653, 272] width 454 height 40
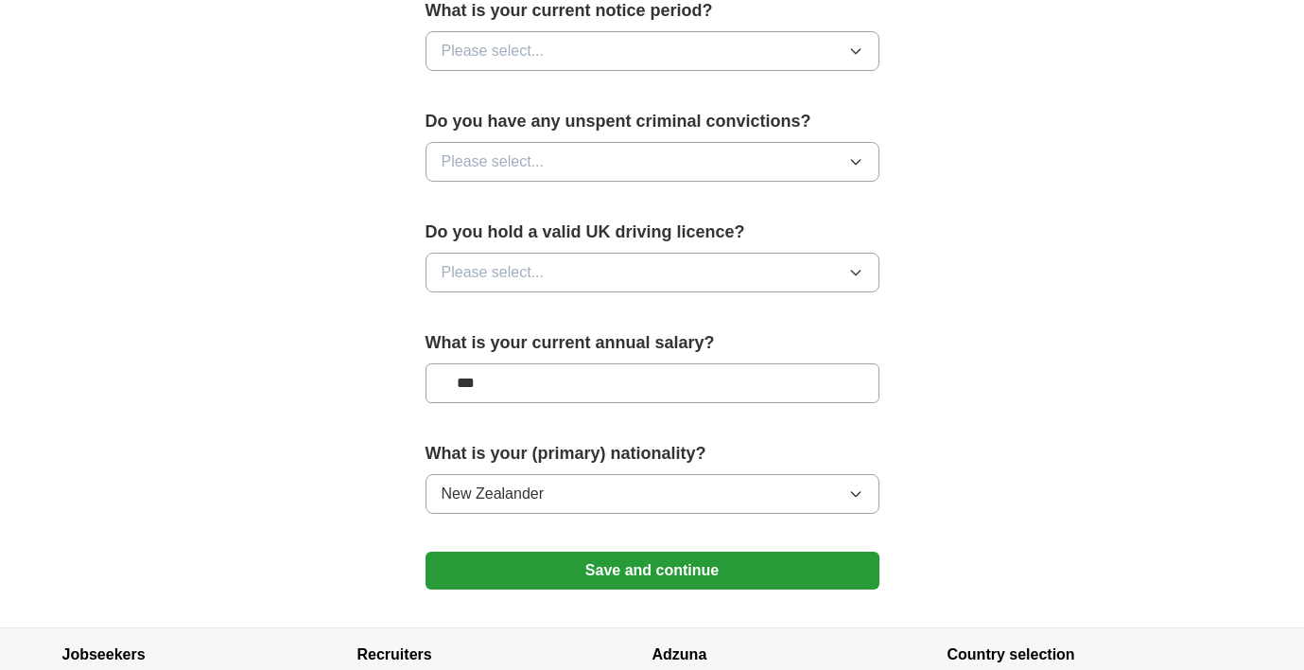
click at [635, 270] on button "Please select..." at bounding box center [653, 272] width 454 height 40
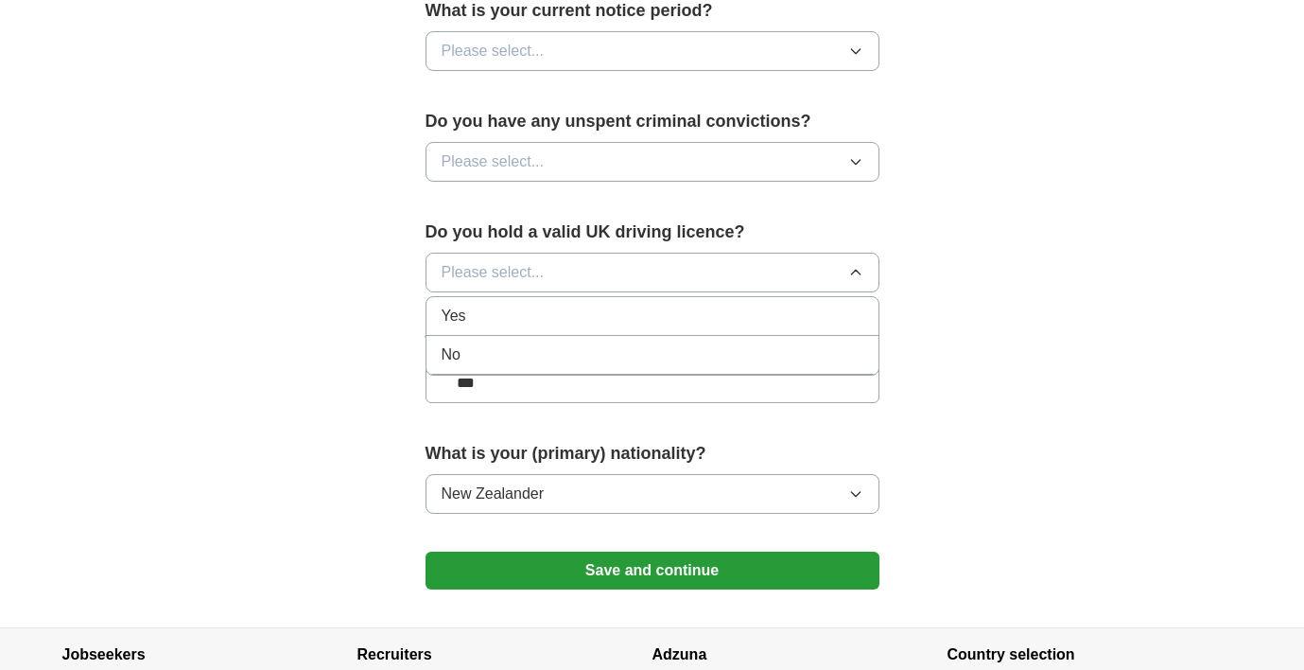
click at [515, 322] on div "Yes" at bounding box center [653, 316] width 422 height 23
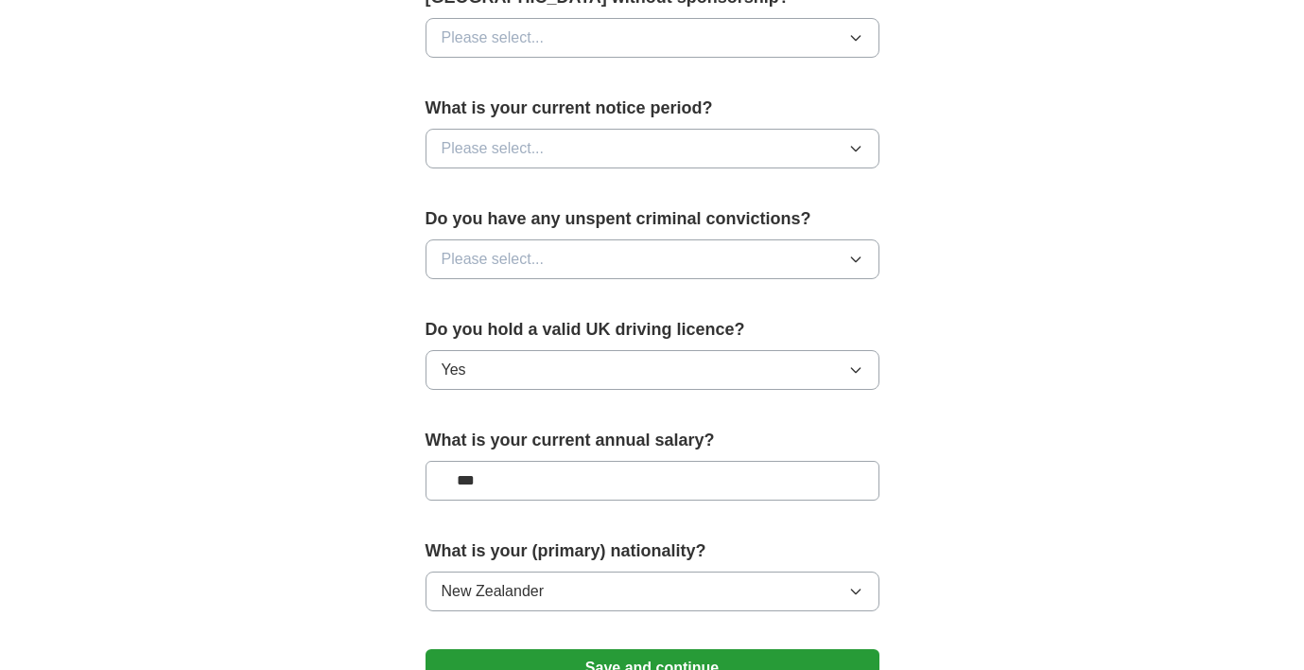
scroll to position [1010, 0]
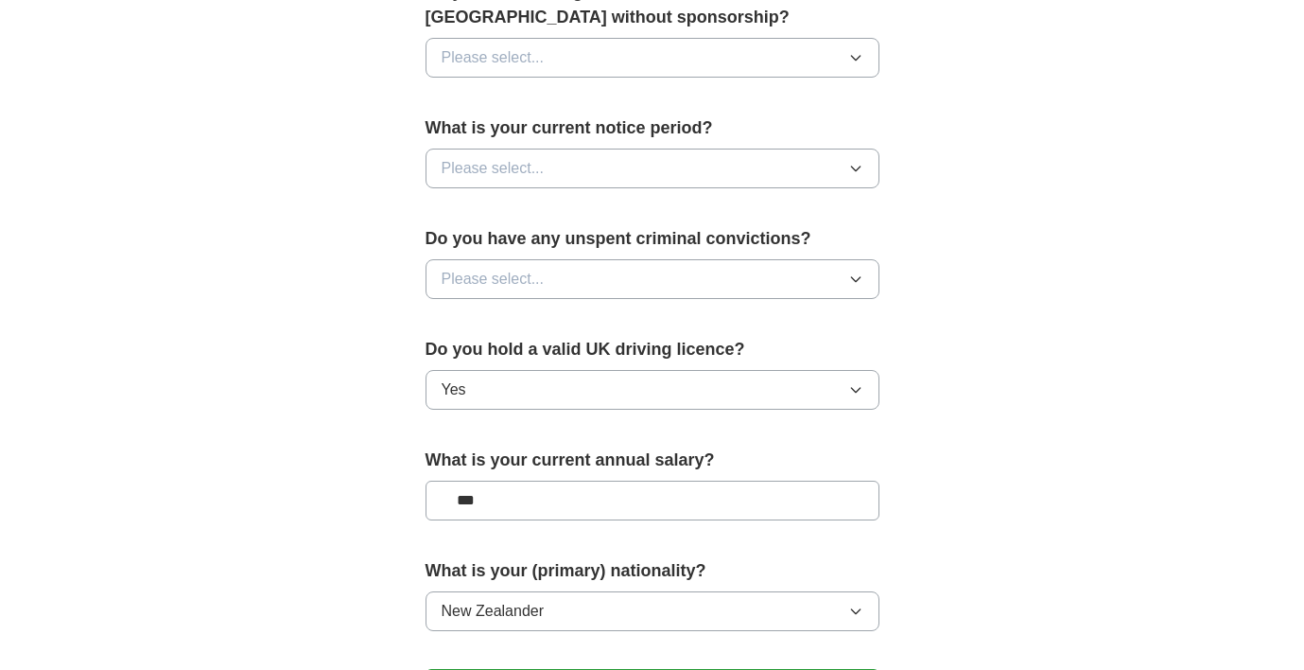
click at [625, 274] on button "Please select..." at bounding box center [653, 279] width 454 height 40
click at [534, 373] on li "No" at bounding box center [653, 361] width 452 height 39
click at [615, 183] on button "Please select..." at bounding box center [653, 168] width 454 height 40
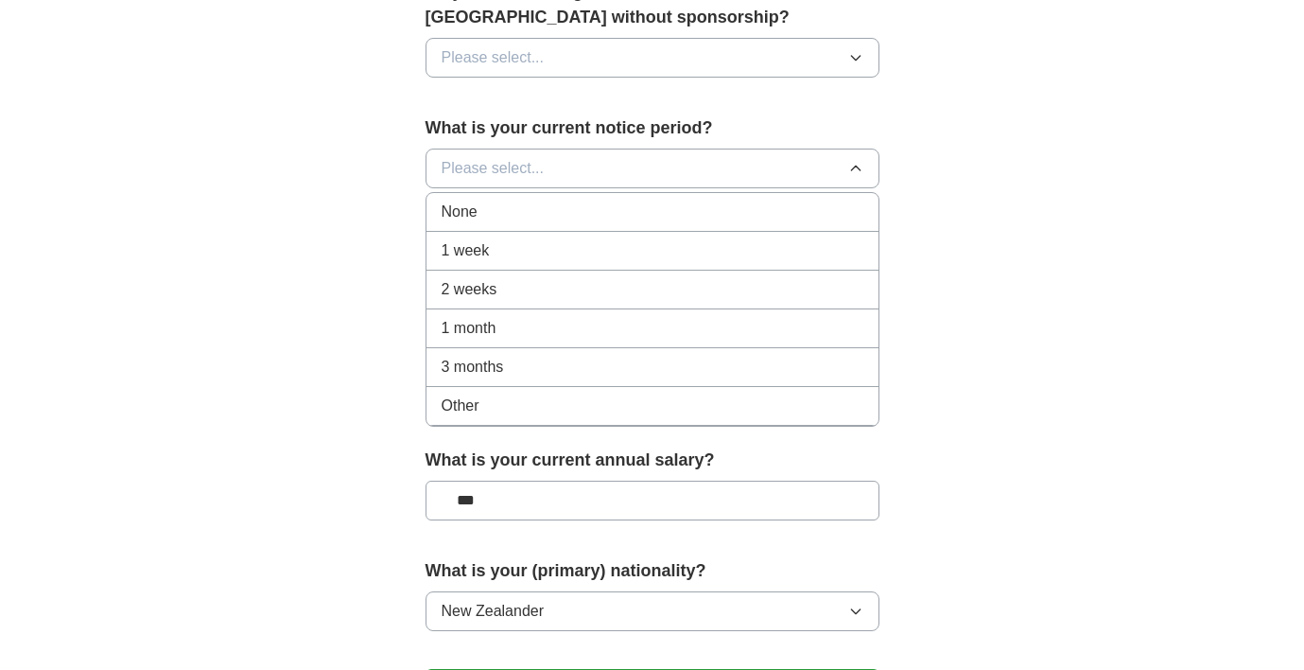
click at [527, 261] on div "1 week" at bounding box center [653, 250] width 422 height 23
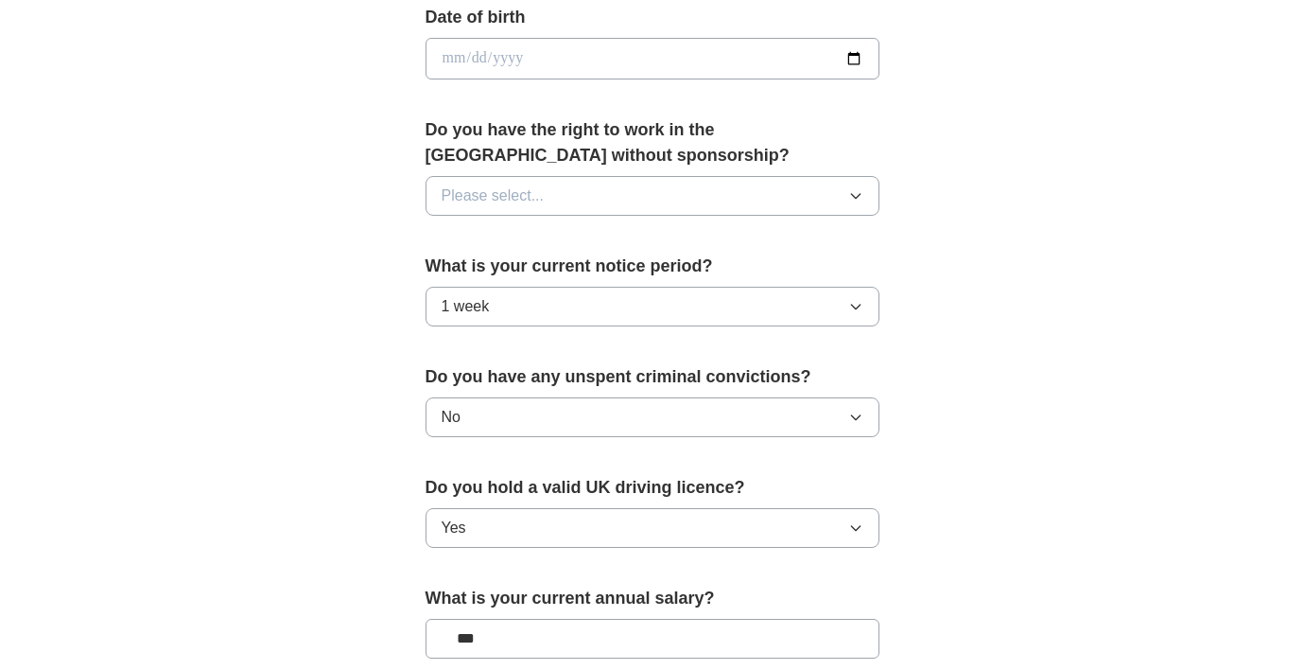
scroll to position [868, 0]
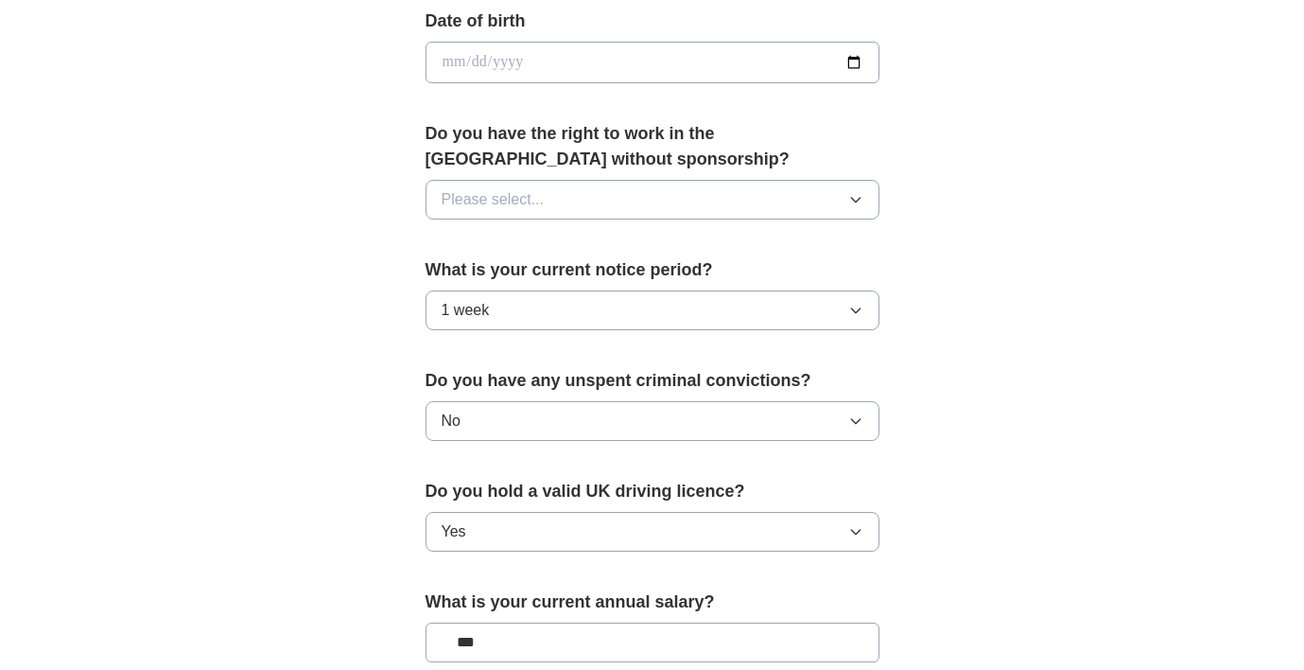
click at [599, 201] on button "Please select..." at bounding box center [653, 200] width 454 height 40
click at [526, 251] on div "Yes" at bounding box center [653, 243] width 422 height 23
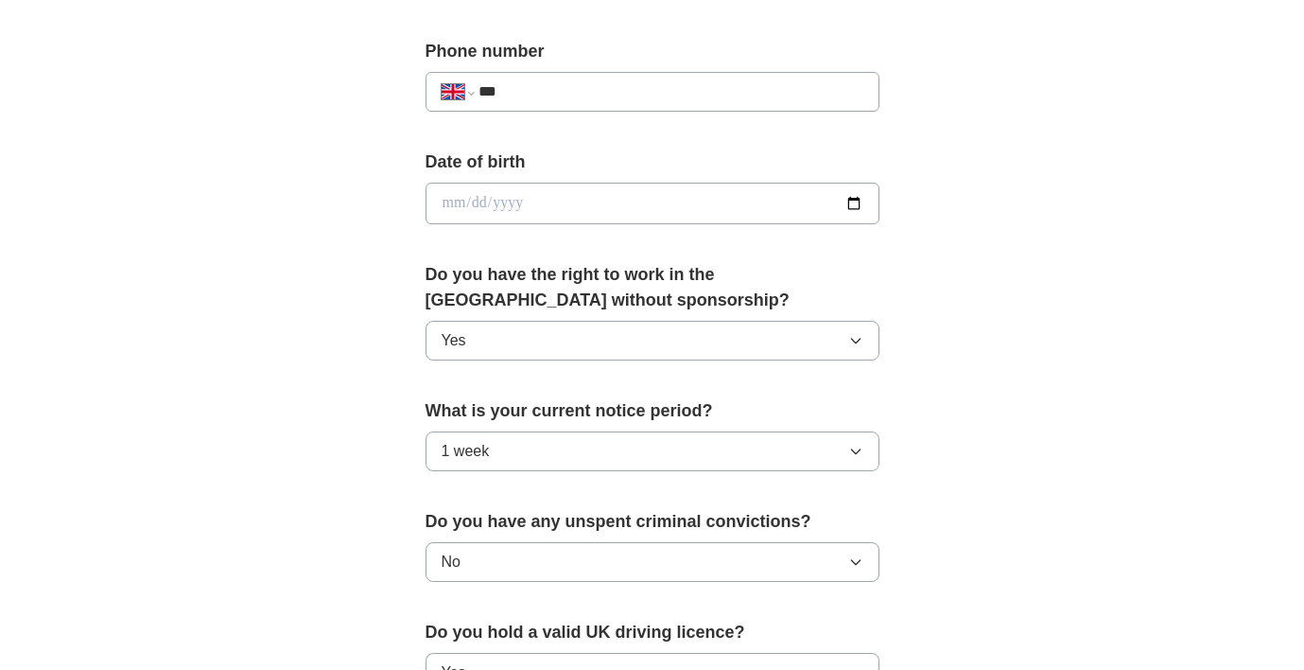
scroll to position [724, 0]
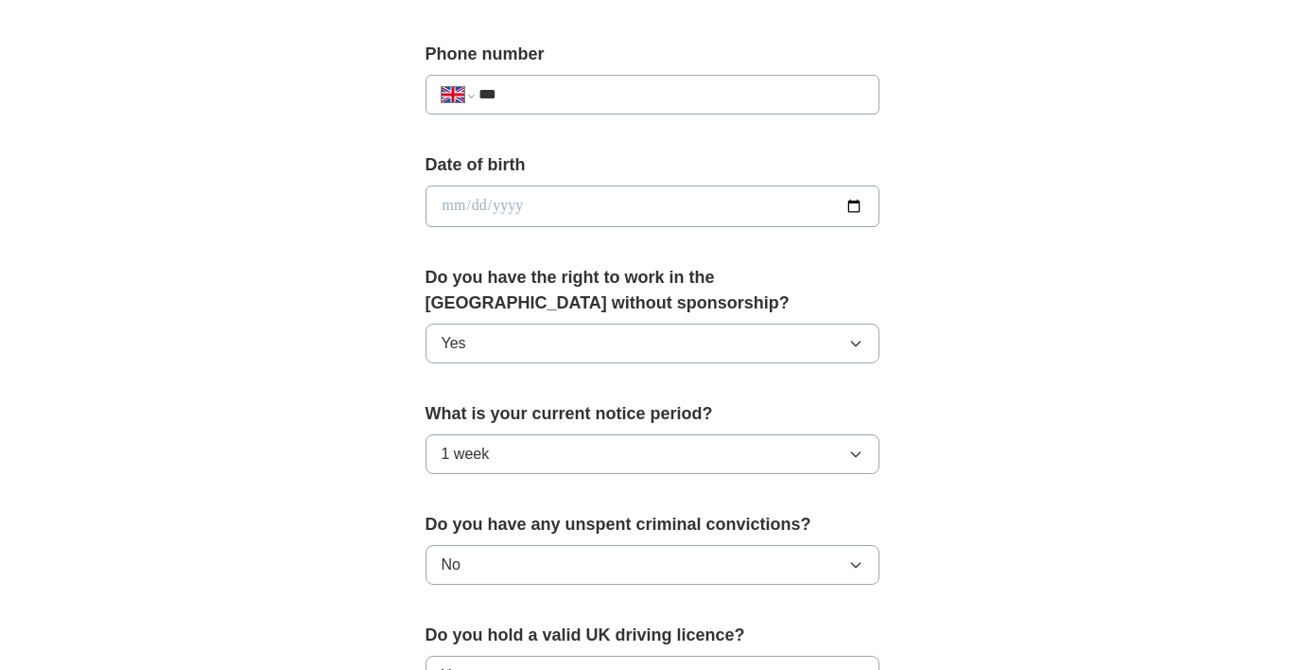
click at [616, 215] on input "date" at bounding box center [653, 206] width 454 height 42
click at [838, 216] on input "date" at bounding box center [653, 206] width 454 height 42
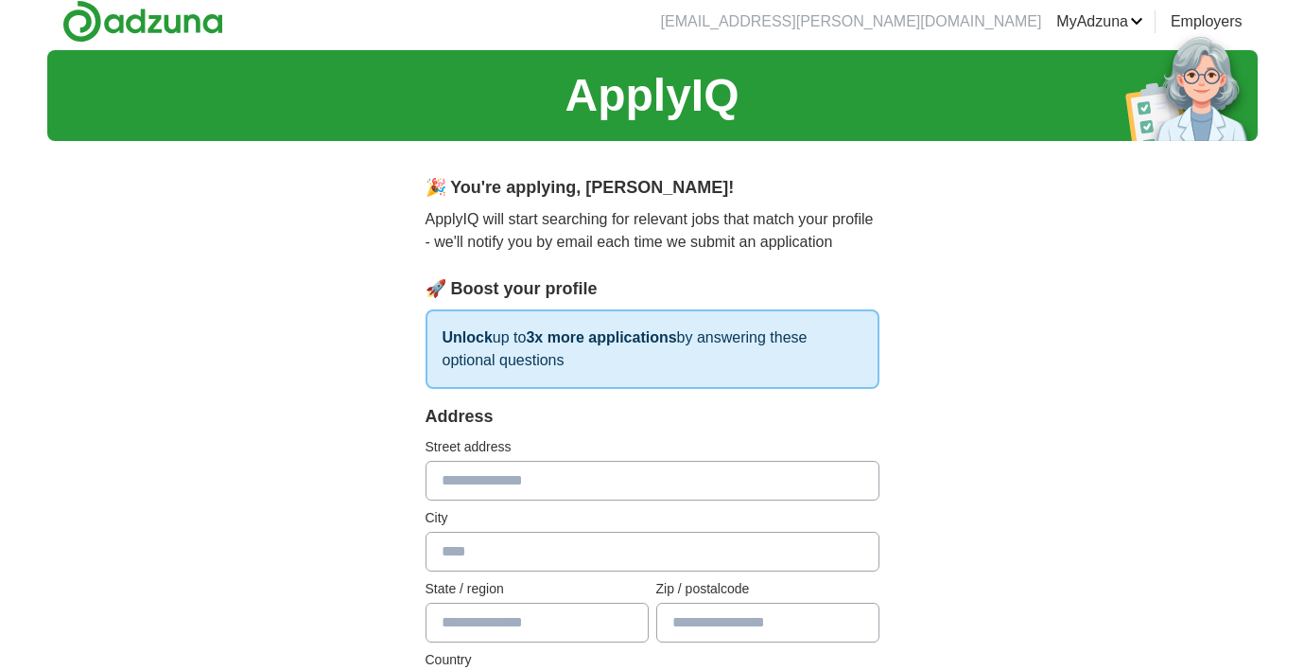
scroll to position [0, 0]
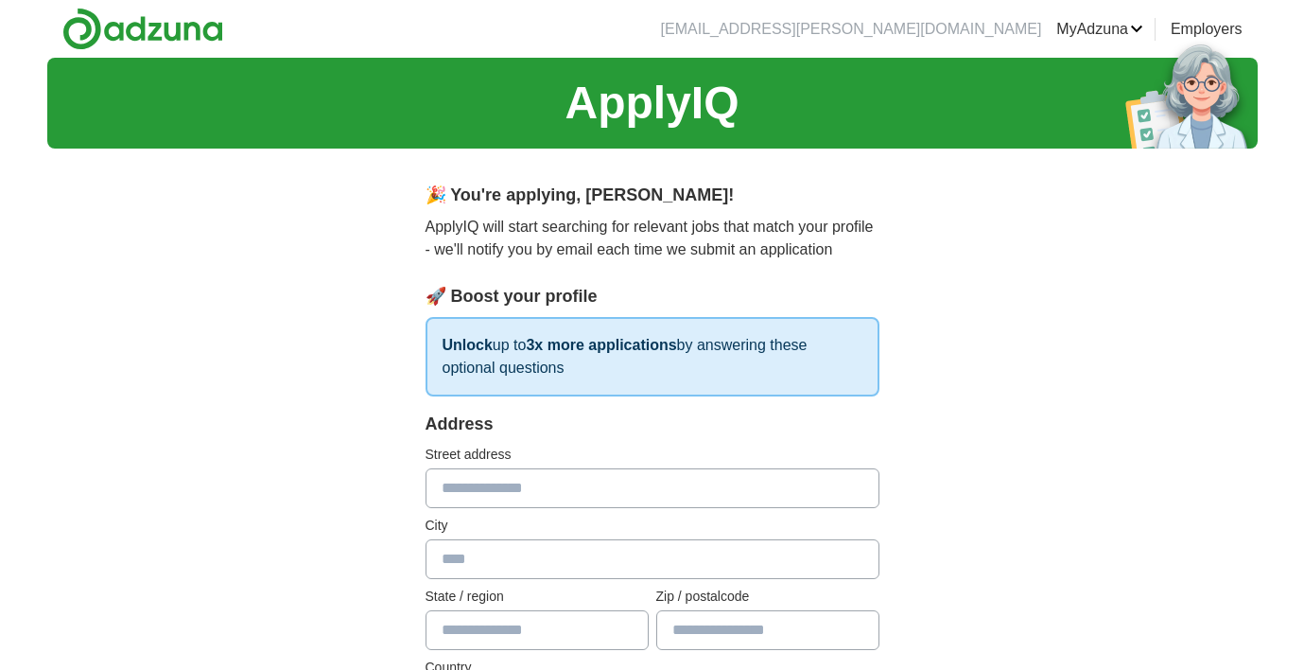
click at [1009, 31] on li "[EMAIL_ADDRESS][PERSON_NAME][DOMAIN_NAME]" at bounding box center [851, 29] width 381 height 23
